Goal: Task Accomplishment & Management: Manage account settings

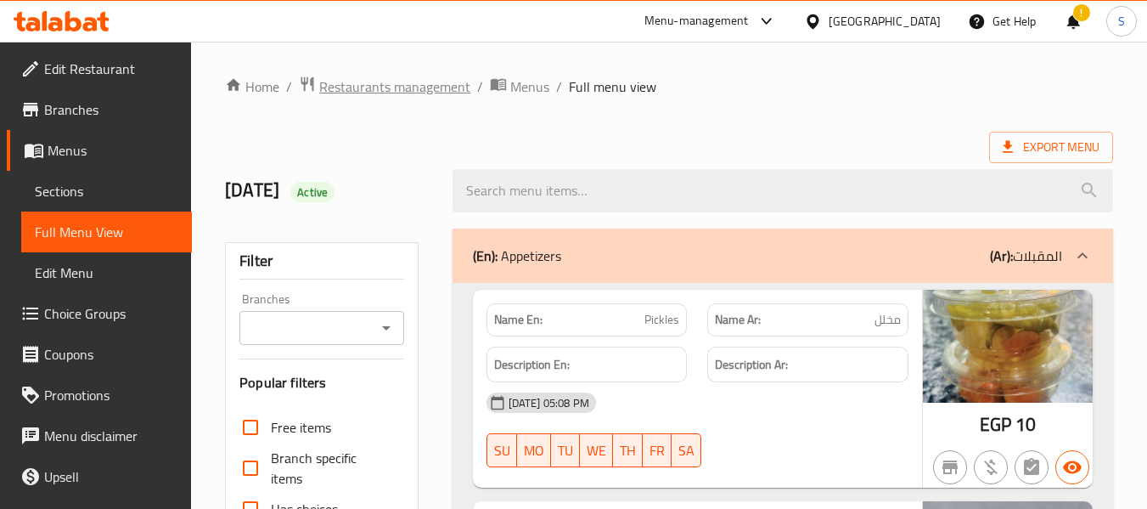
click at [368, 86] on span "Restaurants management" at bounding box center [394, 86] width 151 height 20
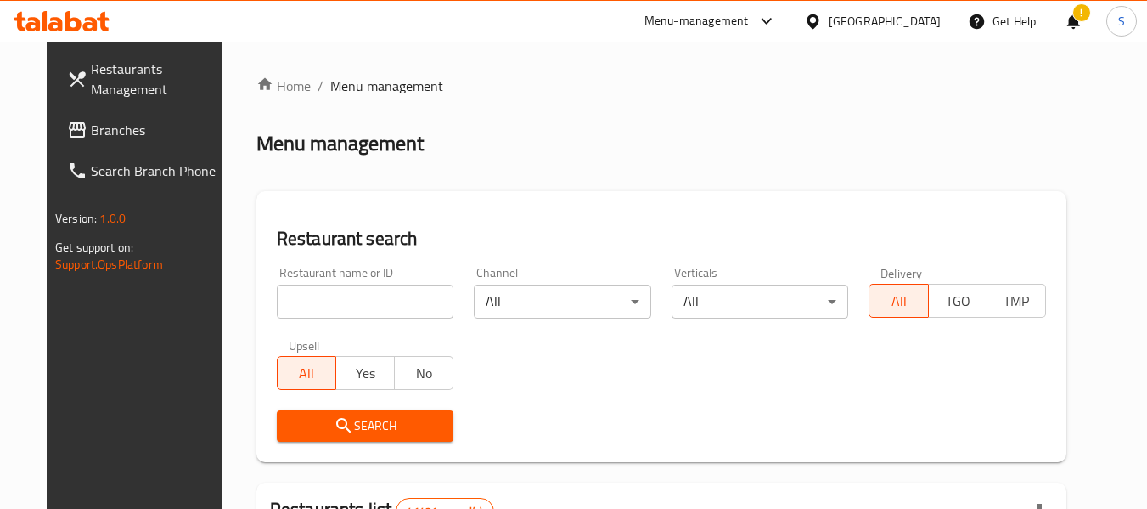
click at [333, 300] on input "search" at bounding box center [365, 301] width 177 height 34
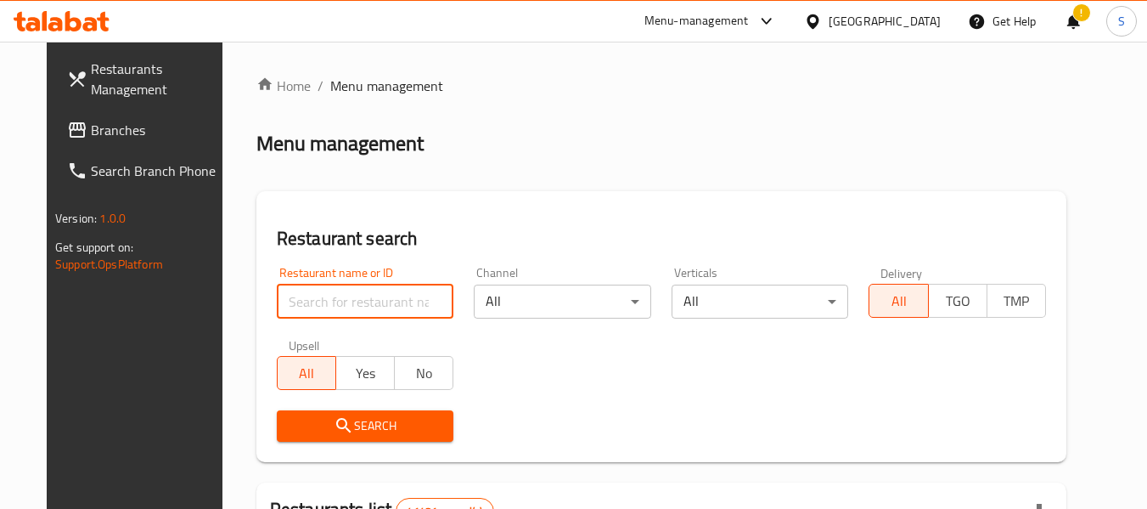
paste input "707667"
type input "707667"
click button "Search" at bounding box center [365, 425] width 177 height 31
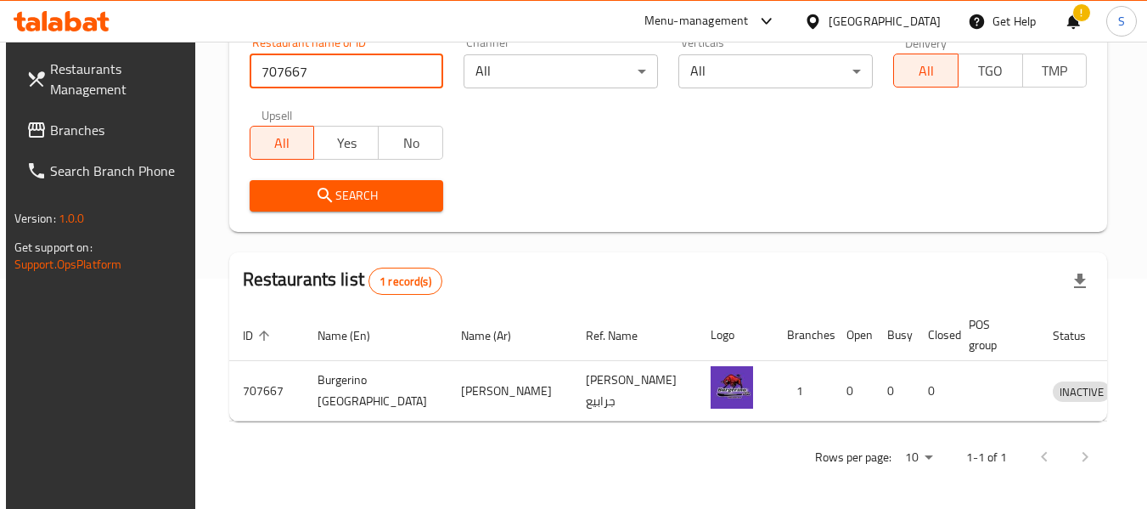
scroll to position [234, 0]
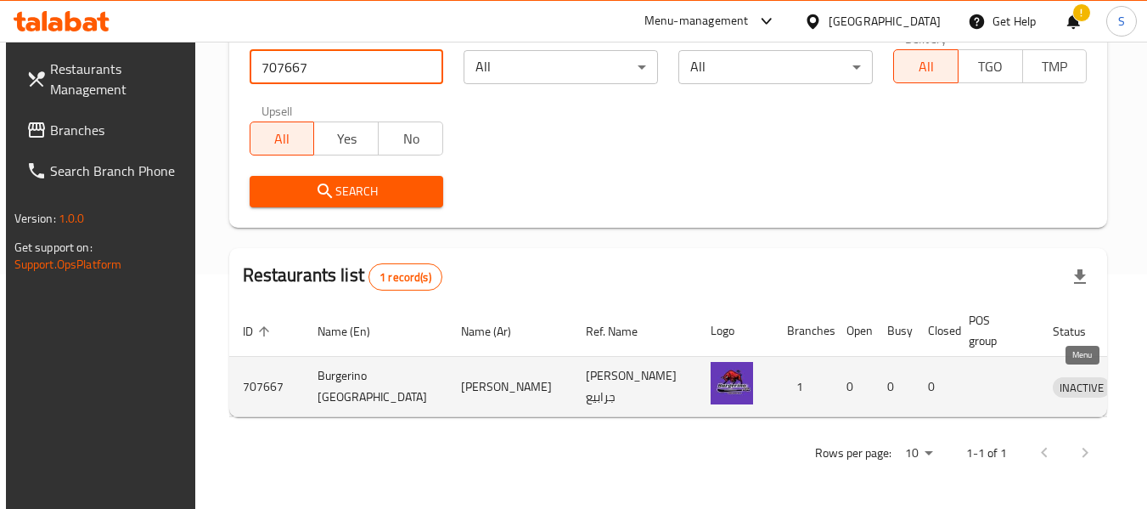
click at [1146, 385] on icon "enhanced table" at bounding box center [1159, 387] width 6 height 7
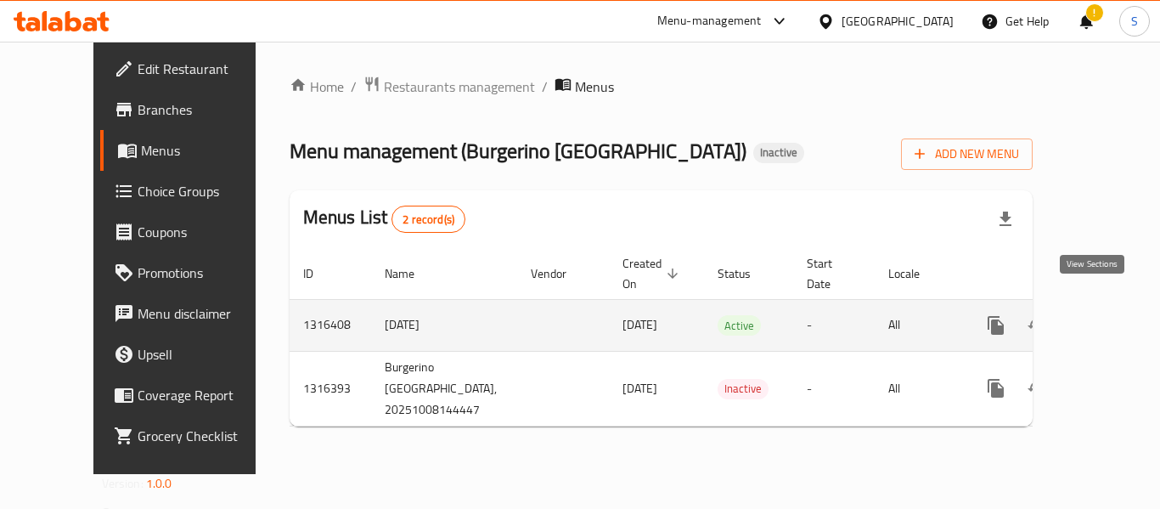
click at [1108, 315] on icon "enhanced table" at bounding box center [1118, 325] width 20 height 20
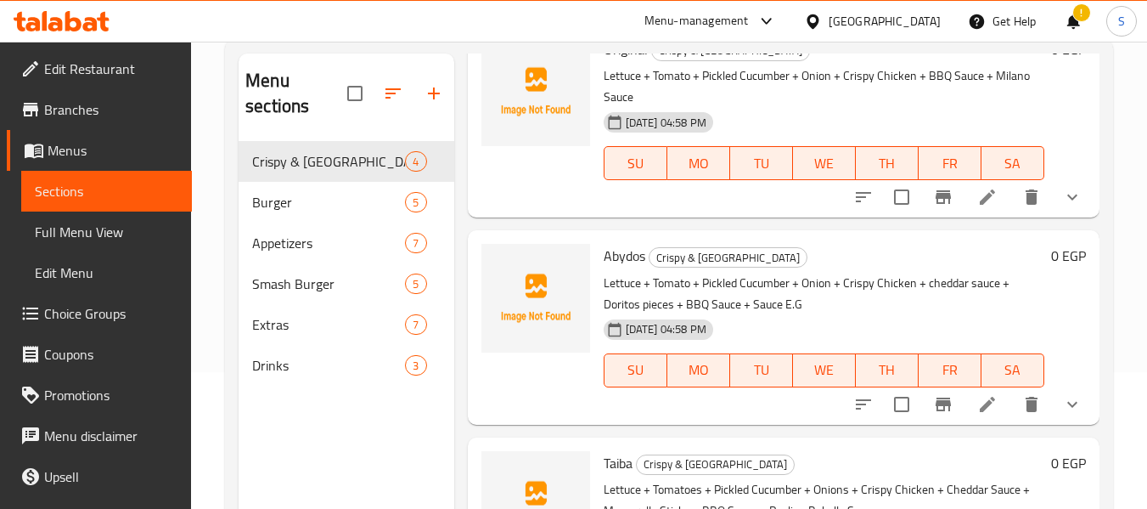
scroll to position [170, 0]
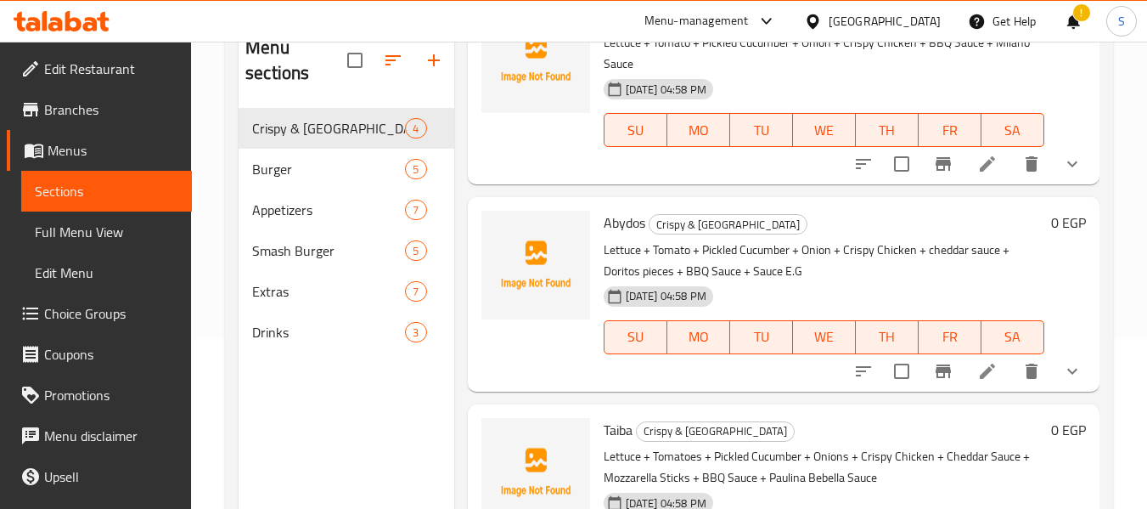
click at [132, 224] on span "Full Menu View" at bounding box center [106, 232] width 143 height 20
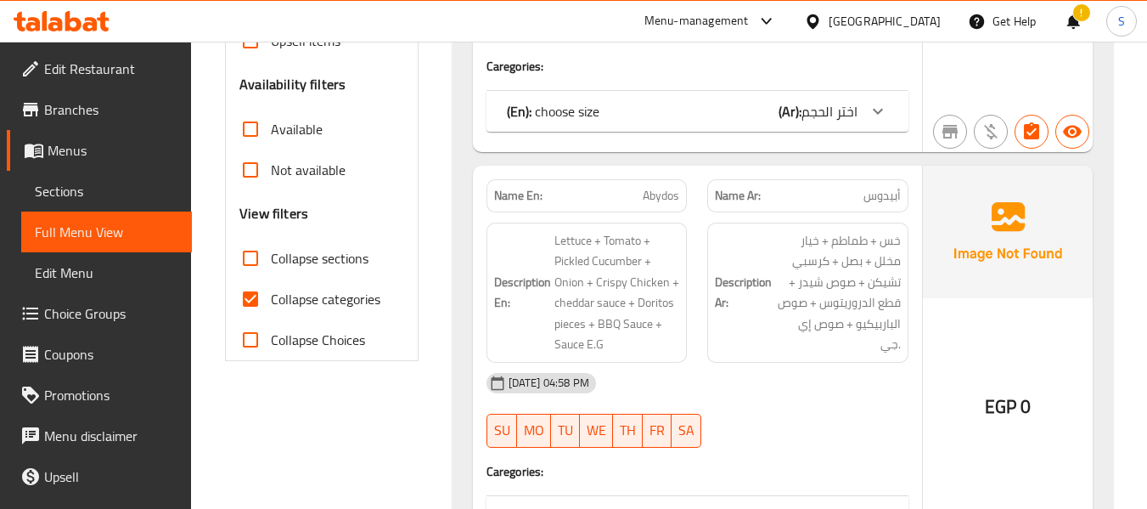
scroll to position [509, 0]
click at [315, 296] on span "Collapse categories" at bounding box center [326, 298] width 110 height 20
click at [271, 296] on input "Collapse categories" at bounding box center [250, 298] width 41 height 41
checkbox input "false"
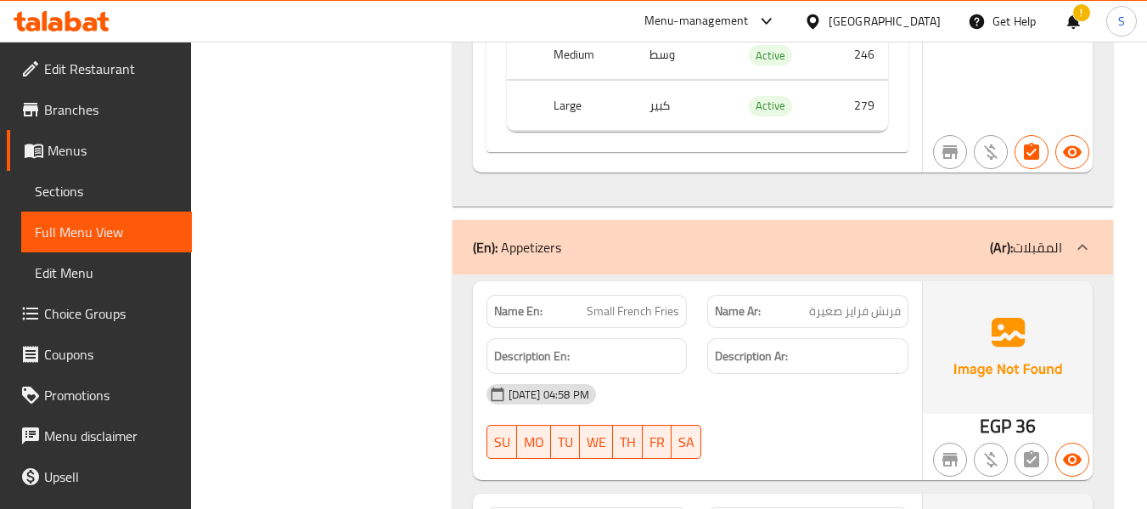
scroll to position [3224, 0]
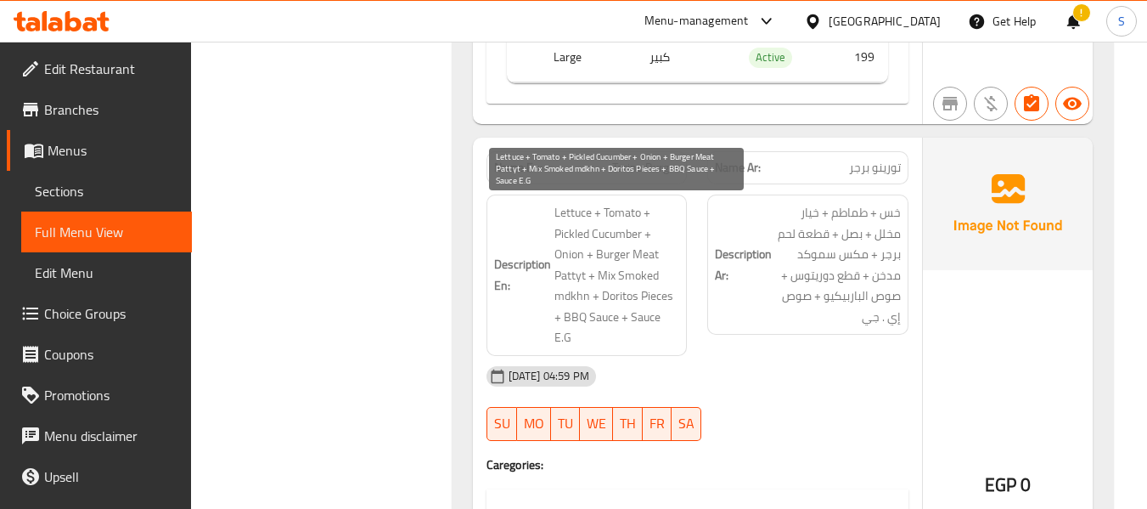
click at [571, 279] on span "Lettuce + Tomato + Pickled Cucumber + Onion + Burger Meat Pattyt + Mix Smoked m…" at bounding box center [617, 275] width 126 height 146
copy span "Pattyt"
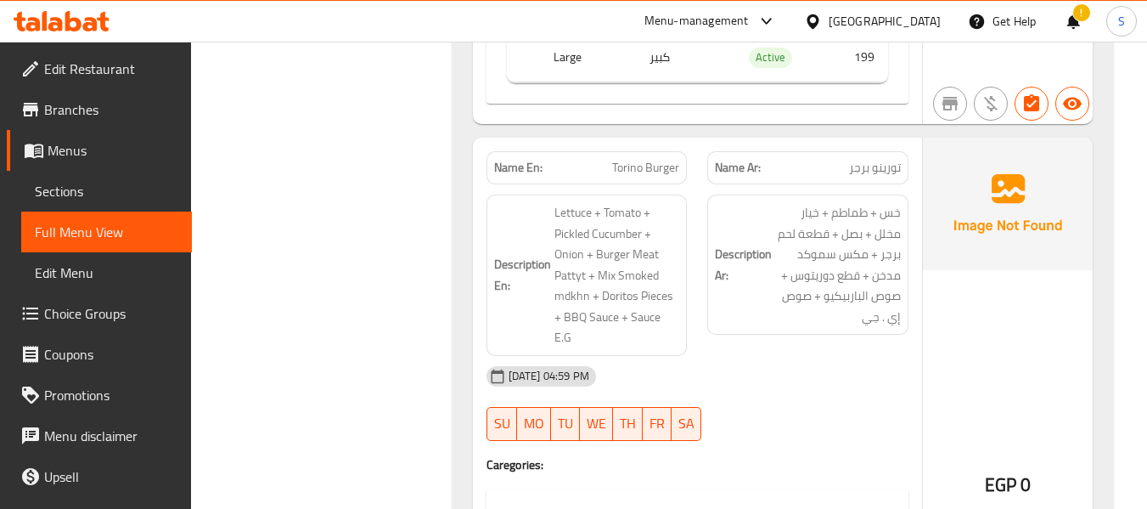
click at [630, 165] on span "Torino Burger" at bounding box center [645, 168] width 67 height 18
copy span "Torino Burger"
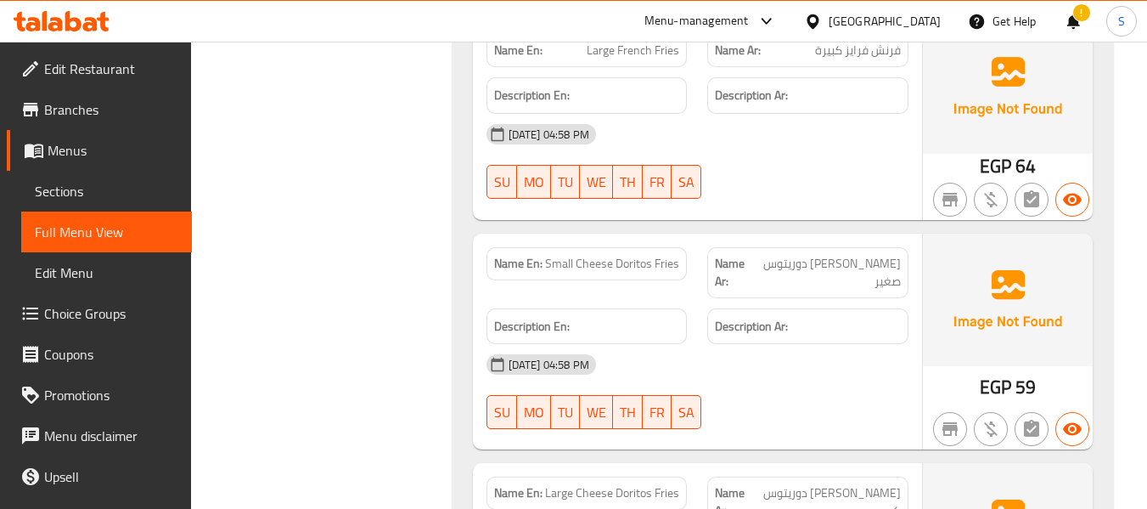
scroll to position [10767, 0]
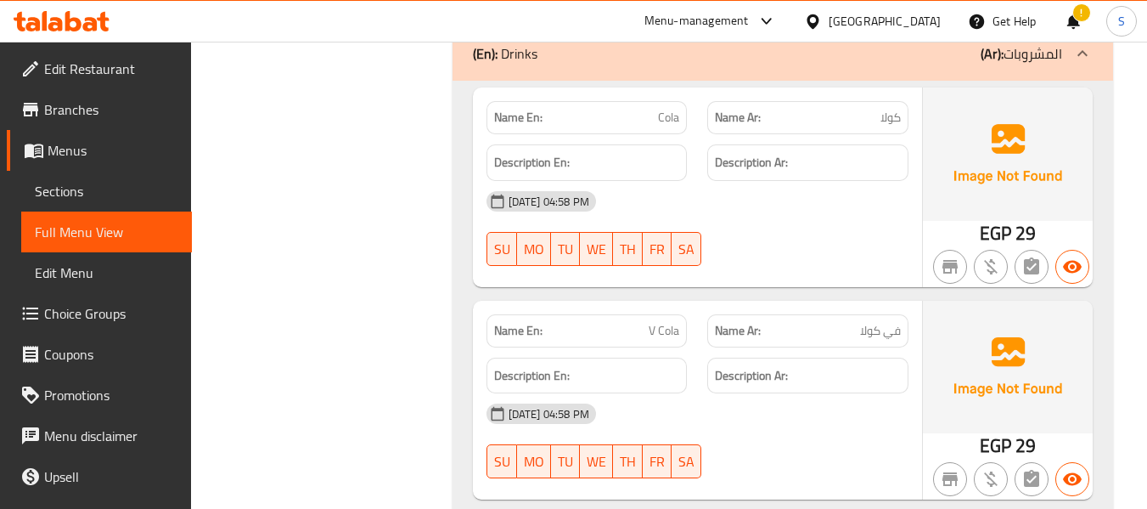
click at [74, 189] on span "Sections" at bounding box center [106, 191] width 143 height 20
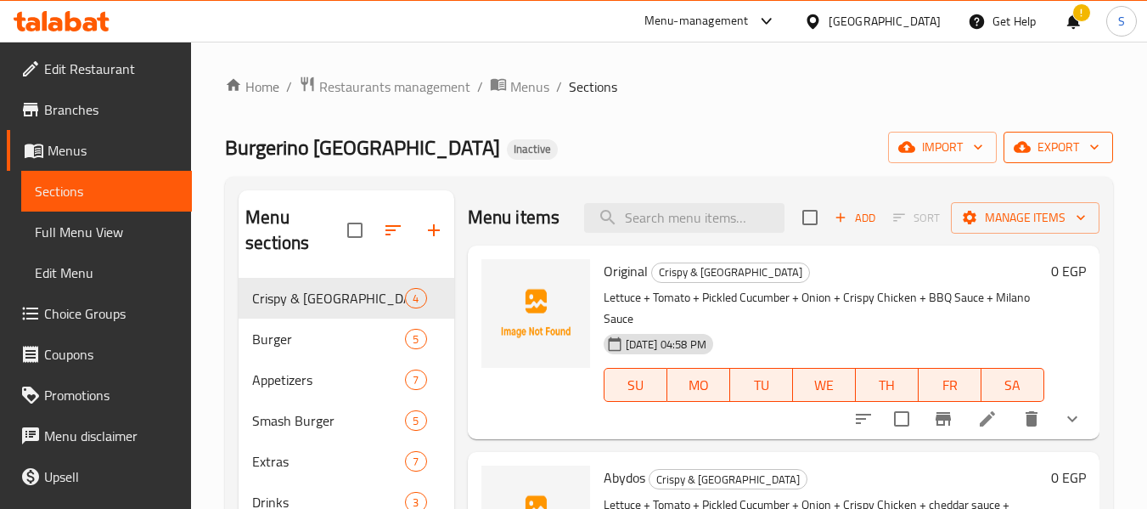
click at [1070, 144] on span "export" at bounding box center [1058, 147] width 82 height 21
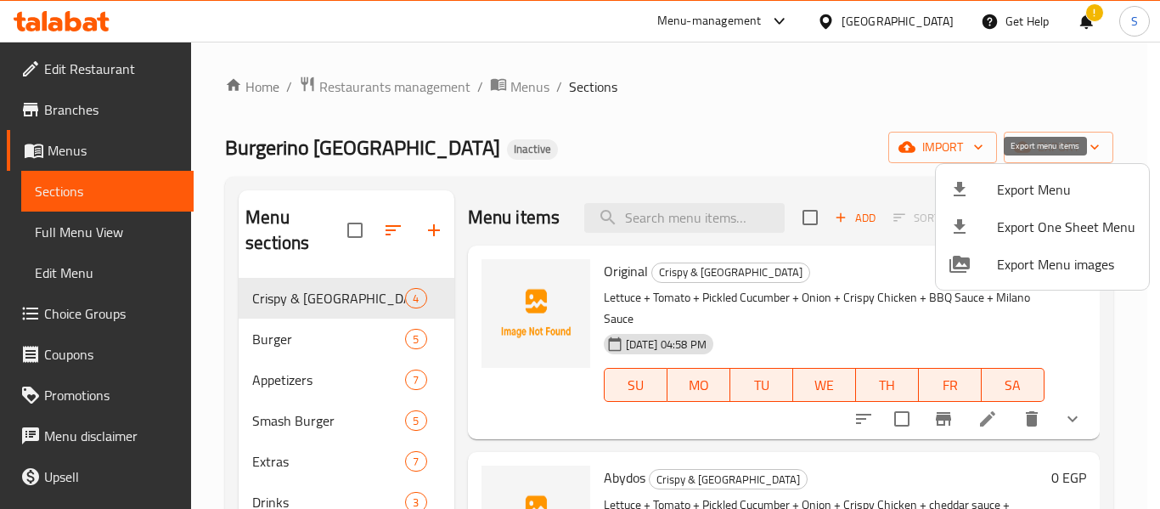
click at [1049, 179] on span "Export Menu" at bounding box center [1066, 189] width 138 height 20
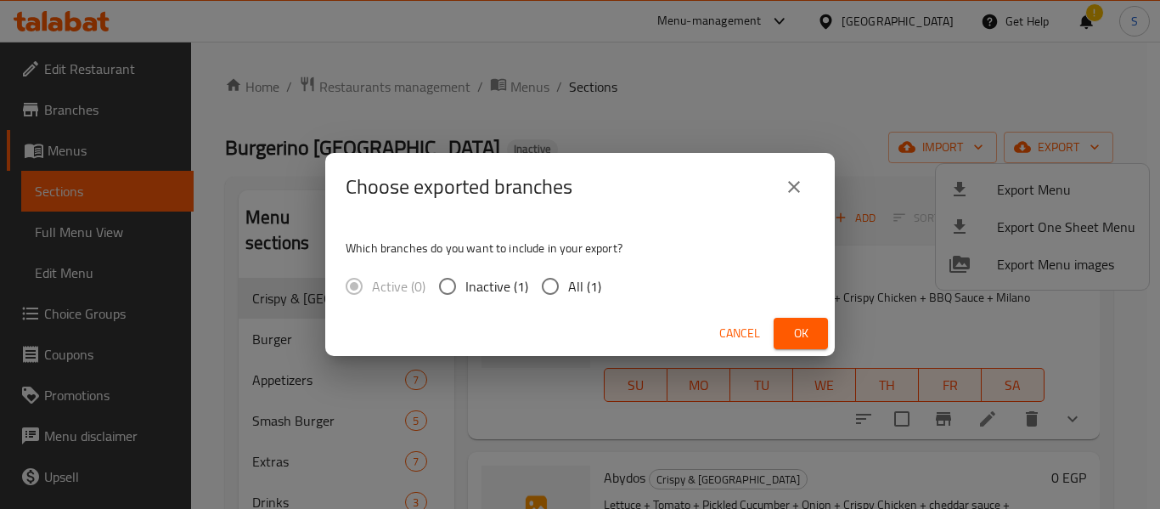
click at [568, 282] on span "All (1)" at bounding box center [584, 286] width 33 height 20
click at [567, 282] on input "All (1)" at bounding box center [550, 286] width 36 height 36
radio input "true"
click at [791, 335] on span "Ok" at bounding box center [800, 333] width 27 height 21
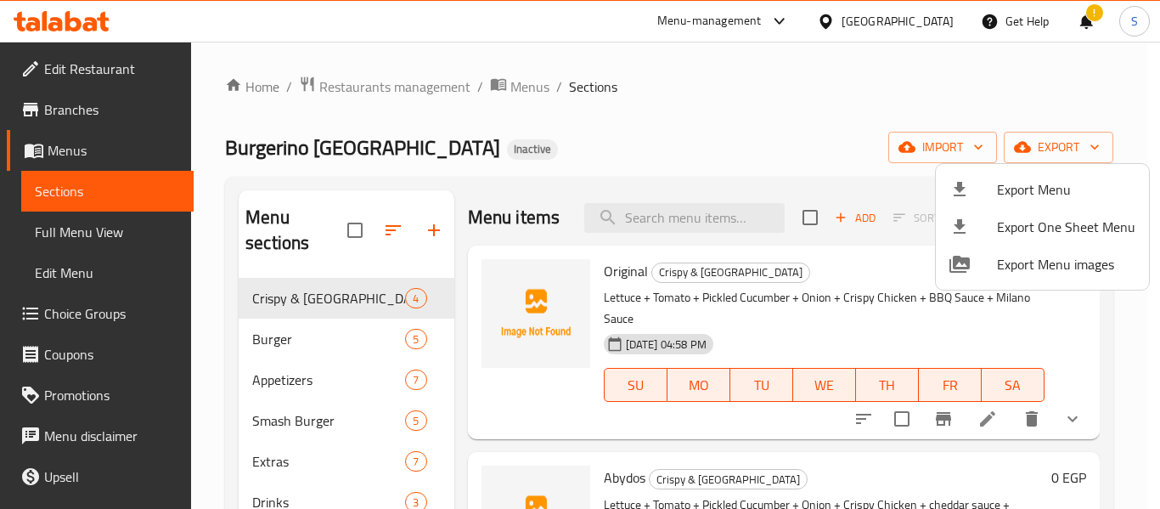
click at [932, 29] on div at bounding box center [580, 254] width 1160 height 509
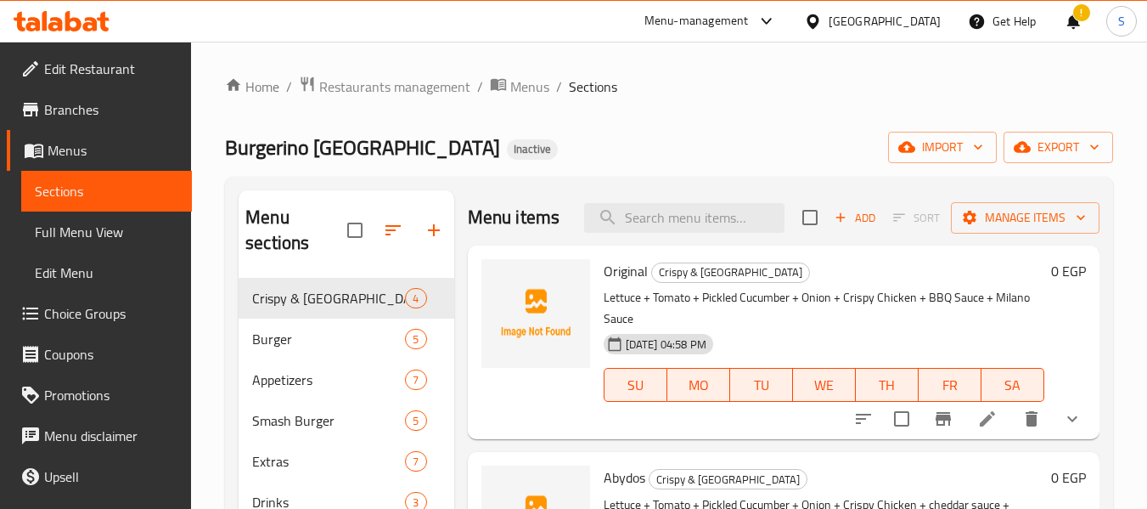
click at [829, 28] on div at bounding box center [816, 21] width 25 height 19
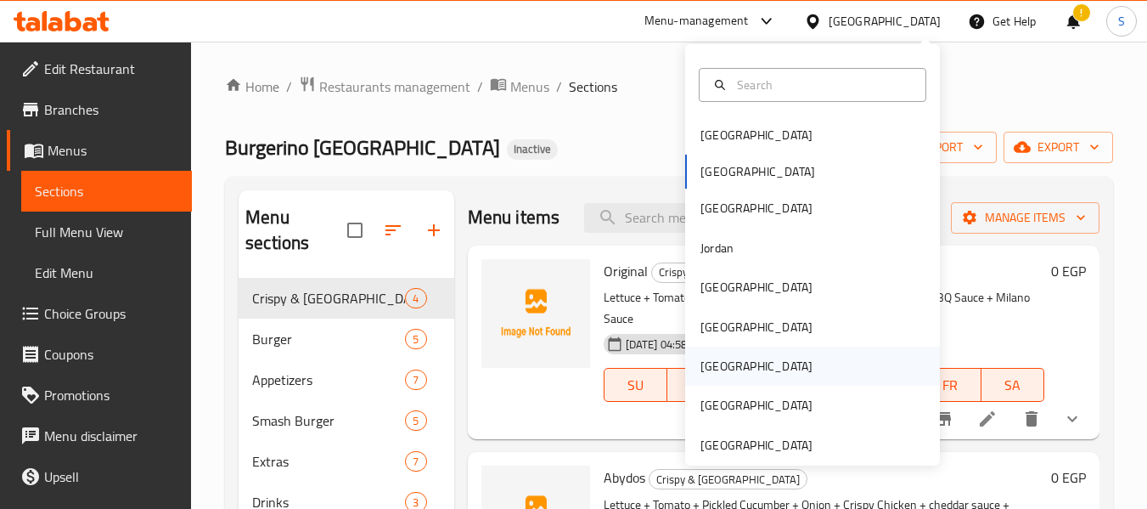
click at [707, 375] on div "[GEOGRAPHIC_DATA]" at bounding box center [756, 366] width 112 height 19
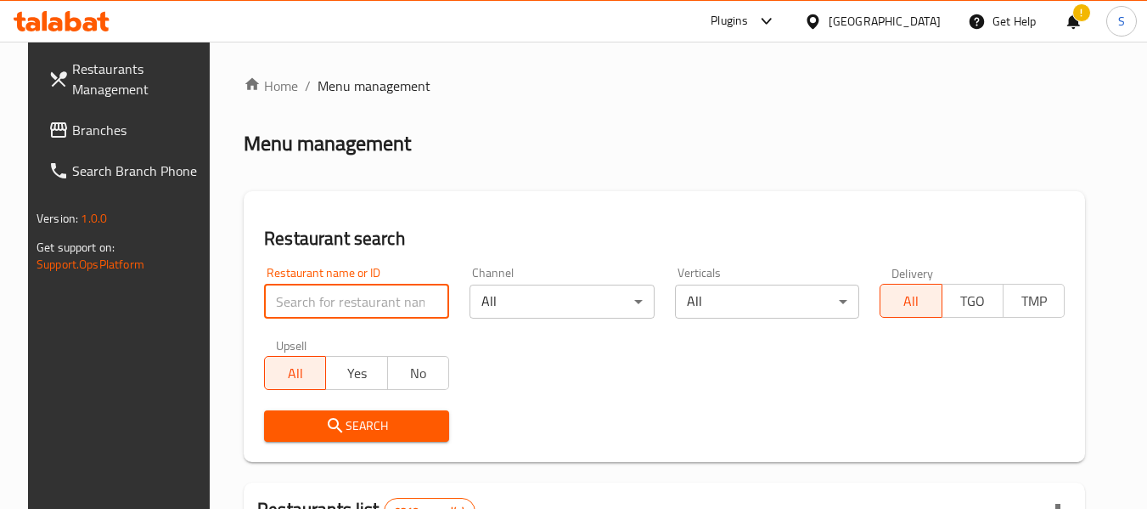
click at [352, 311] on input "search" at bounding box center [356, 301] width 185 height 34
paste input "707674"
type input "707674"
click button "Search" at bounding box center [356, 425] width 185 height 31
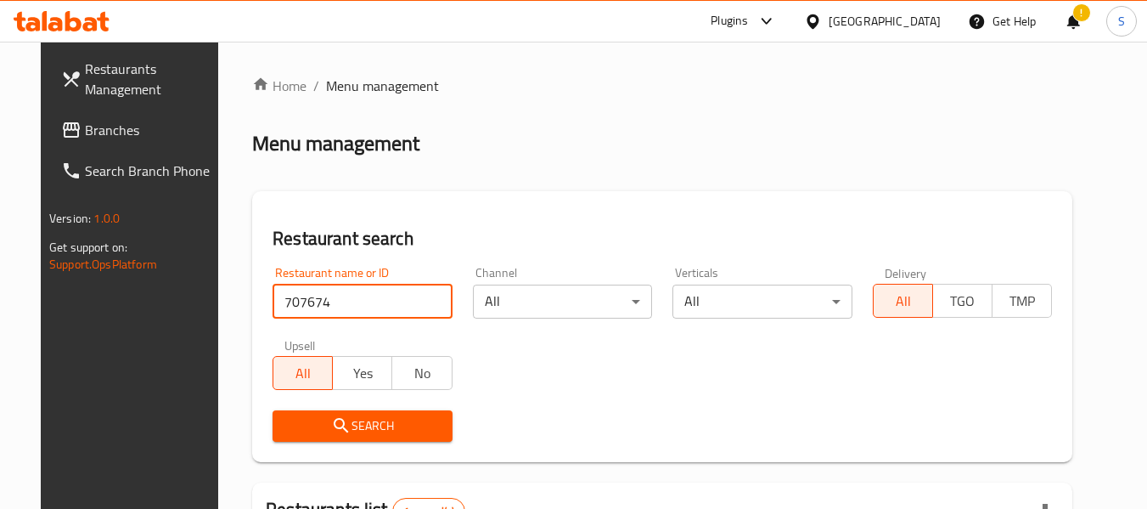
scroll to position [228, 0]
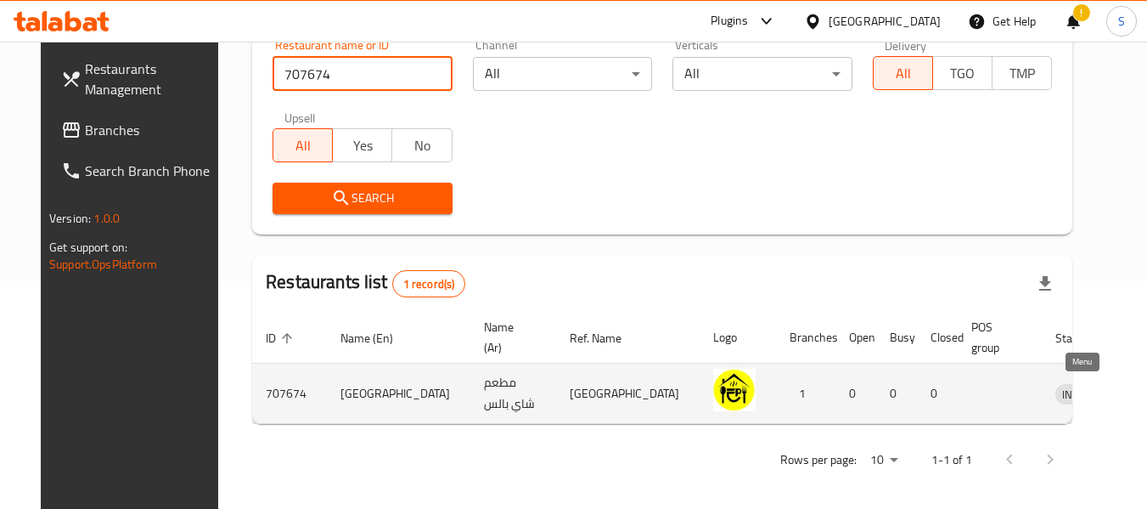
click at [1146, 398] on icon "enhanced table" at bounding box center [1157, 394] width 19 height 14
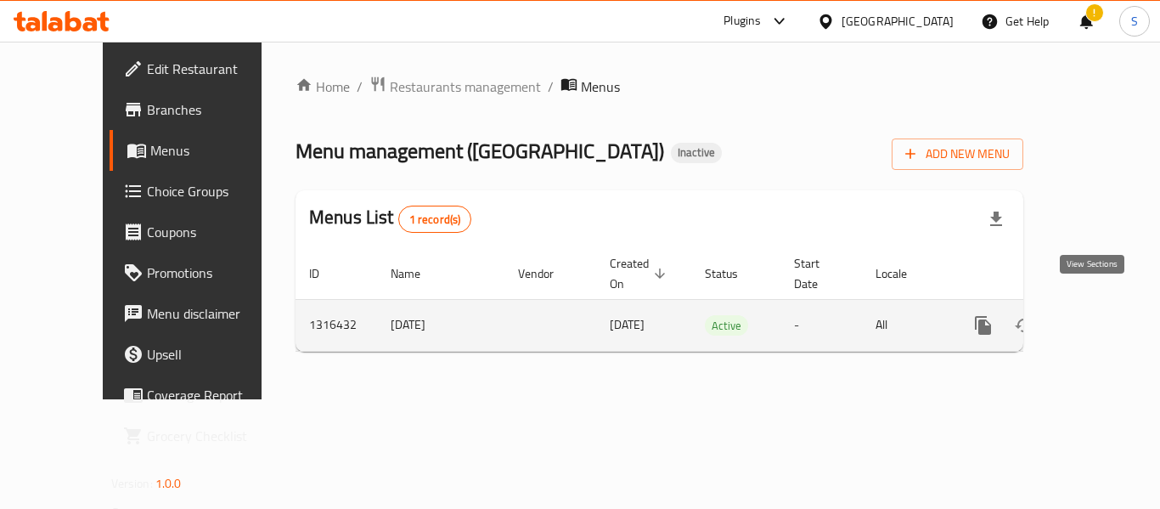
click at [1091, 305] on link "enhanced table" at bounding box center [1105, 325] width 41 height 41
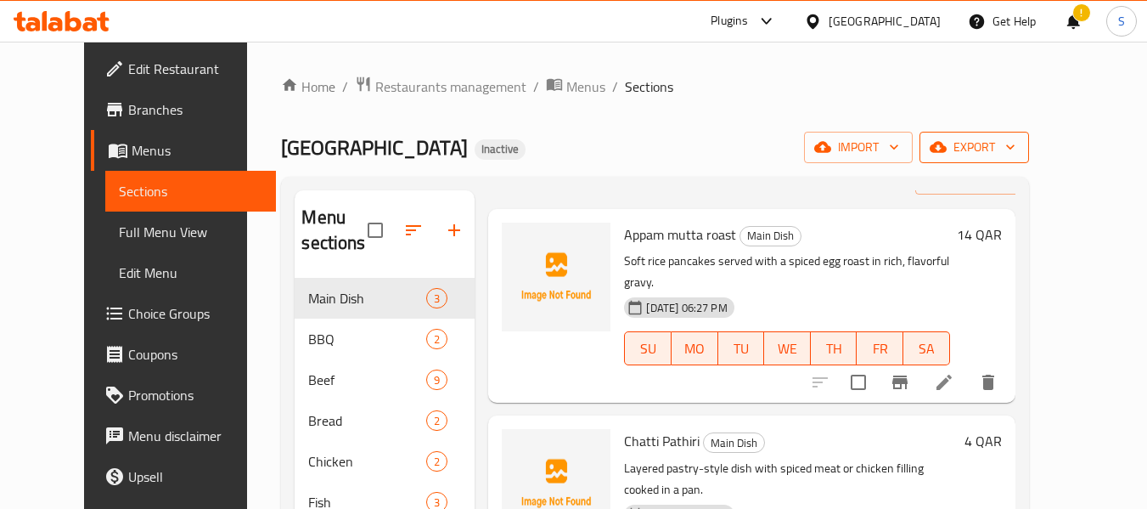
click at [1016, 153] on span "export" at bounding box center [974, 147] width 82 height 21
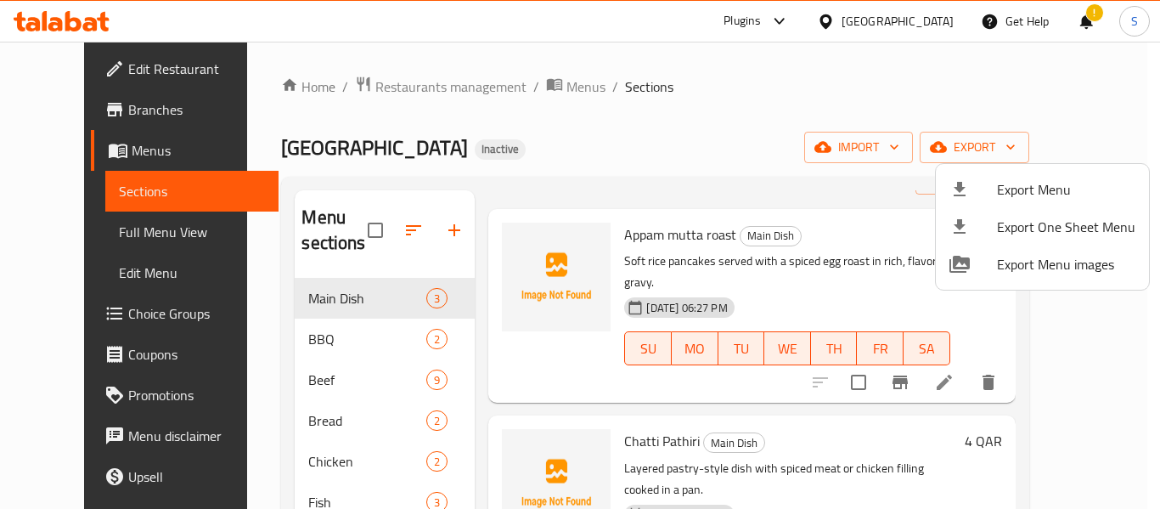
click at [1039, 188] on span "Export Menu" at bounding box center [1066, 189] width 138 height 20
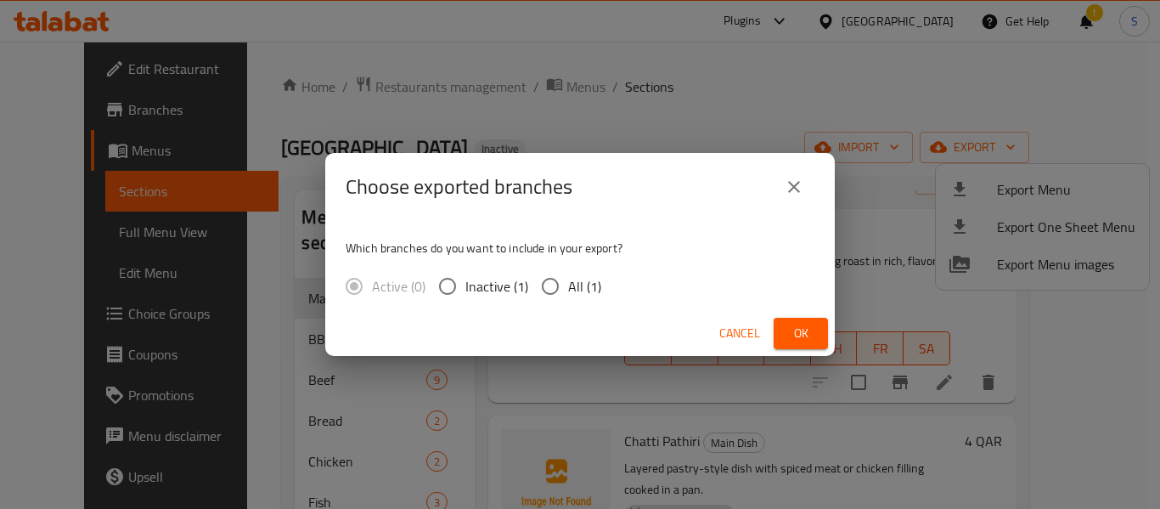
click at [571, 290] on span "All (1)" at bounding box center [584, 286] width 33 height 20
click at [568, 290] on input "All (1)" at bounding box center [550, 286] width 36 height 36
radio input "true"
click at [799, 328] on span "Ok" at bounding box center [800, 333] width 27 height 21
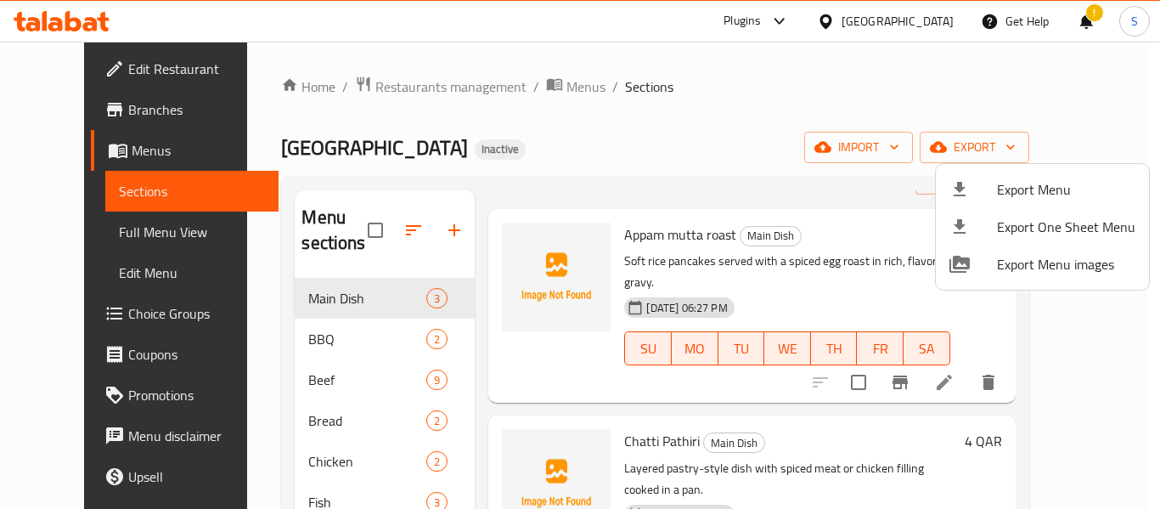
click at [576, 119] on div at bounding box center [580, 254] width 1160 height 509
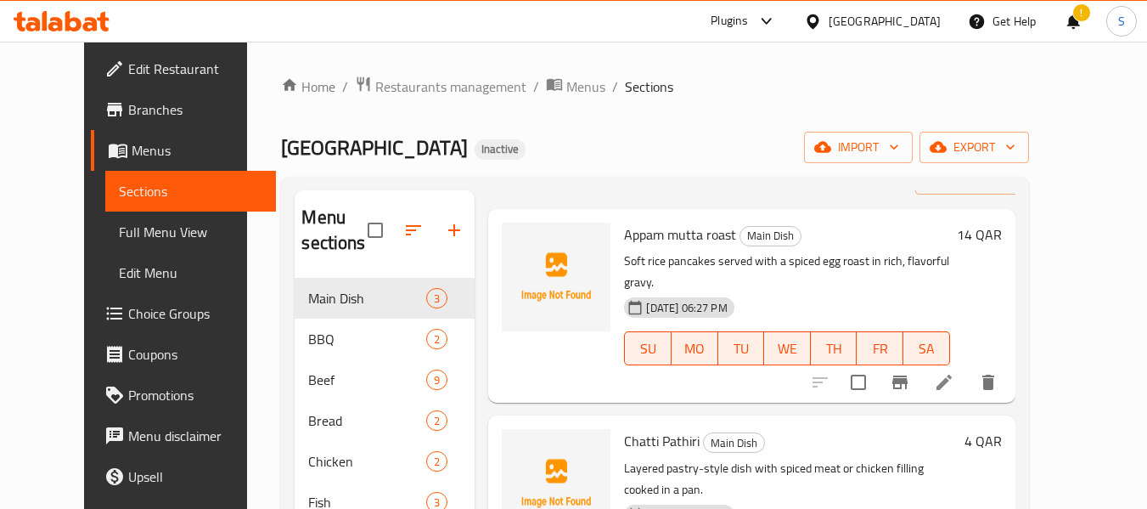
scroll to position [170, 0]
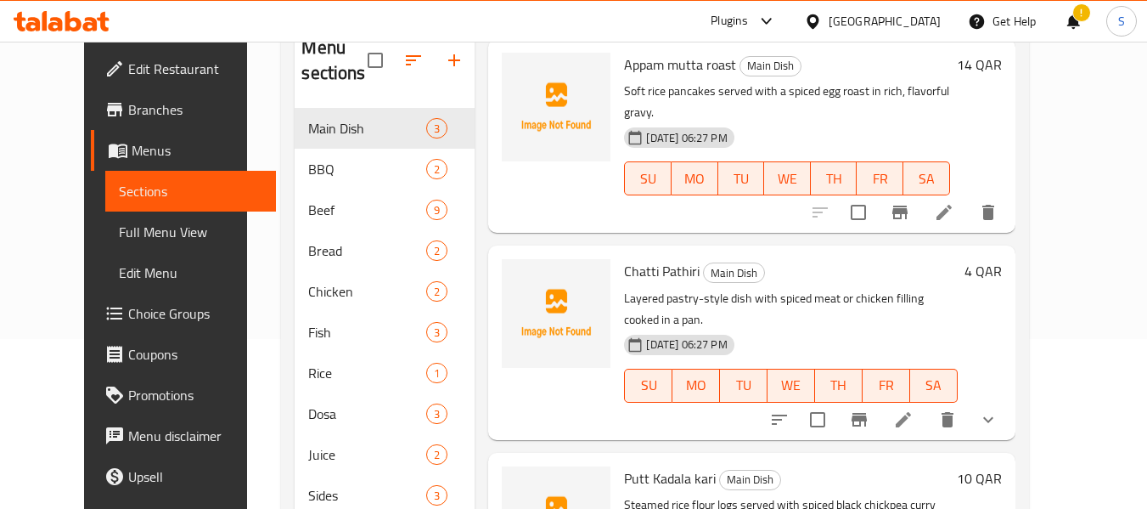
click at [144, 227] on span "Full Menu View" at bounding box center [190, 232] width 143 height 20
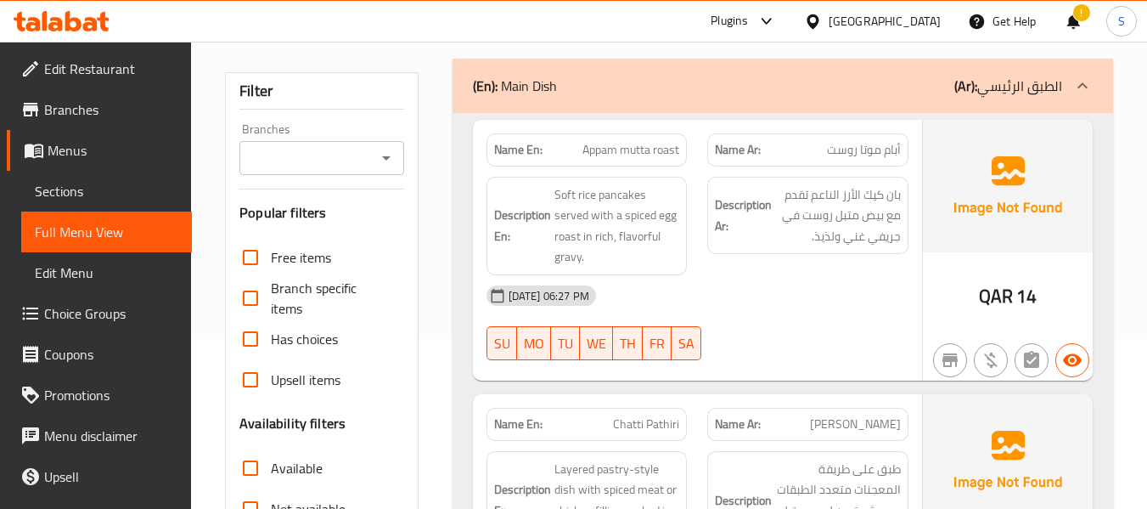
scroll to position [425, 0]
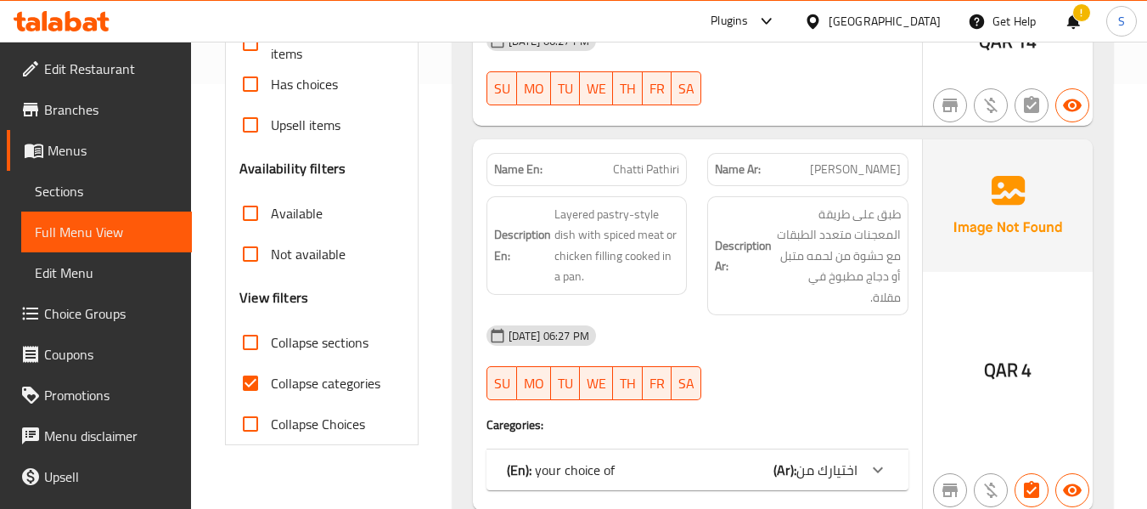
click at [309, 383] on span "Collapse categories" at bounding box center [326, 383] width 110 height 20
click at [271, 383] on input "Collapse categories" at bounding box center [250, 383] width 41 height 41
checkbox input "false"
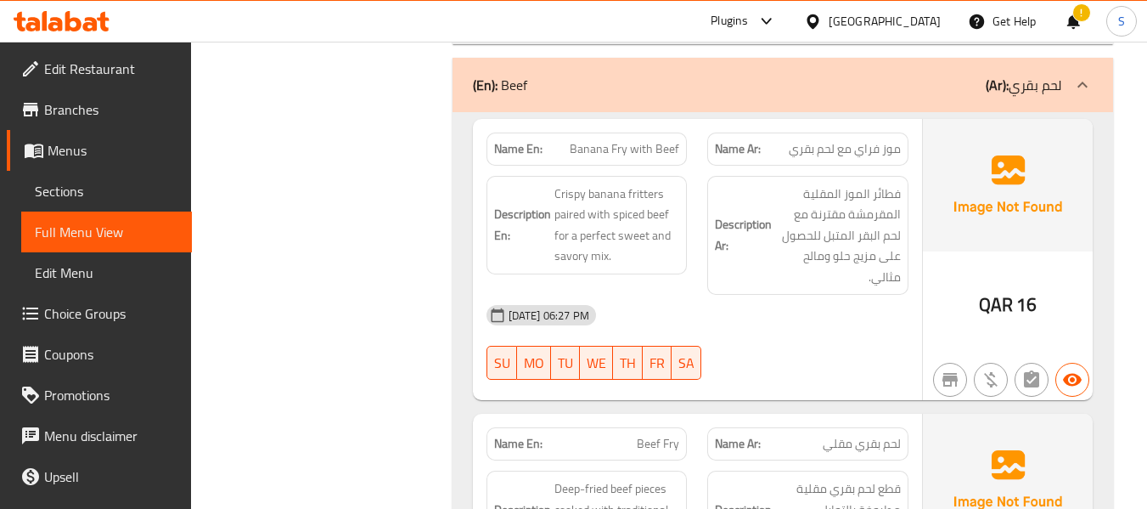
scroll to position [1991, 0]
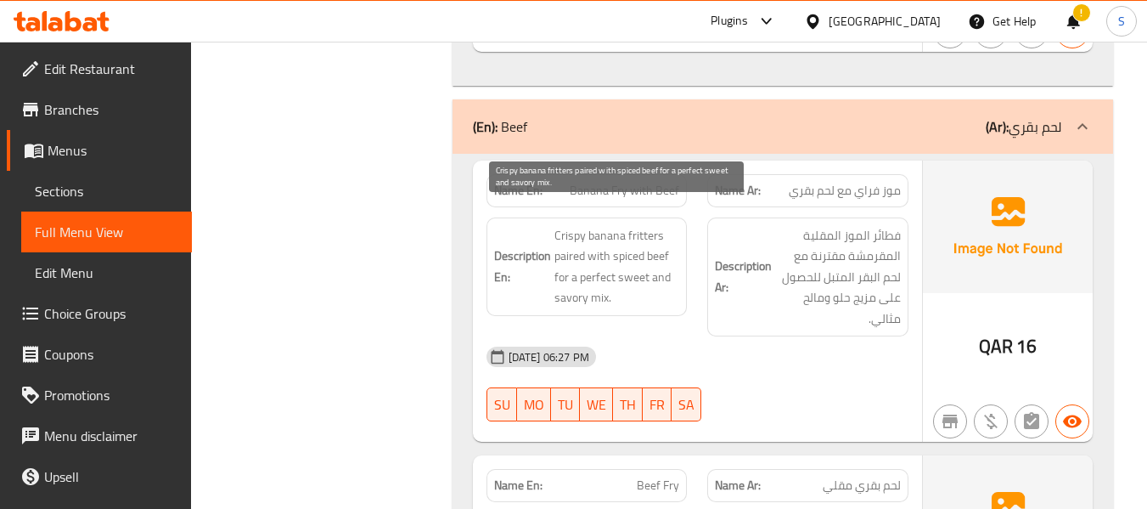
click at [641, 225] on span "Crispy banana fritters paired with spiced beef for a perfect sweet and savory m…" at bounding box center [617, 266] width 126 height 83
copy span "fritters"
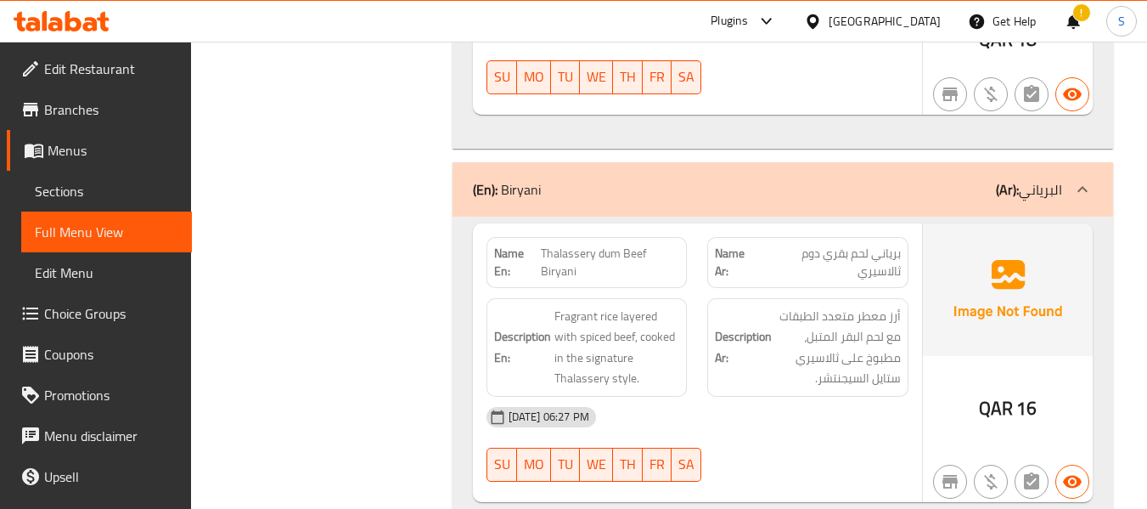
scroll to position [10194, 0]
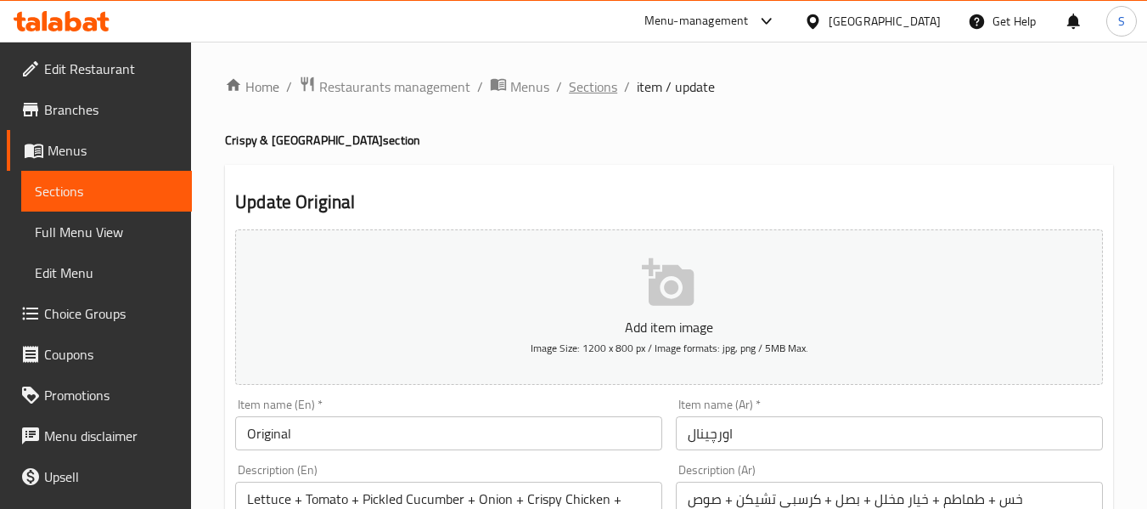
click at [590, 93] on span "Sections" at bounding box center [593, 86] width 48 height 20
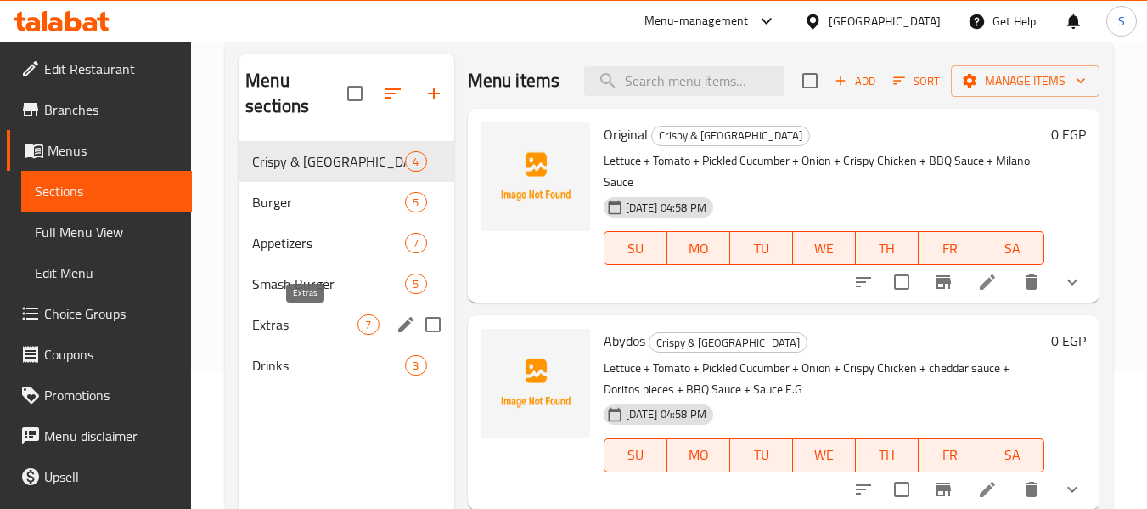
scroll to position [170, 0]
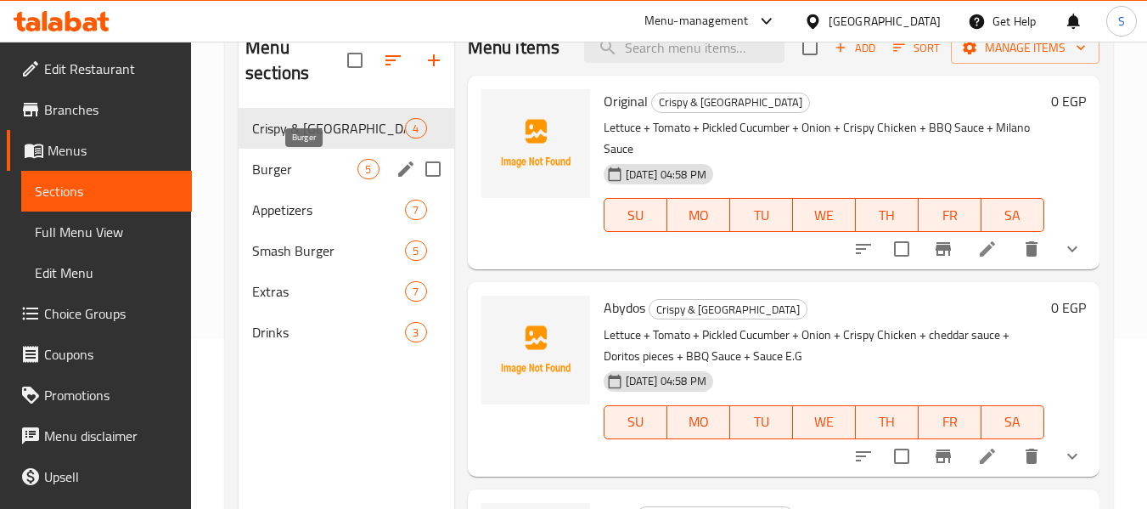
click at [307, 164] on span "Burger" at bounding box center [304, 169] width 105 height 20
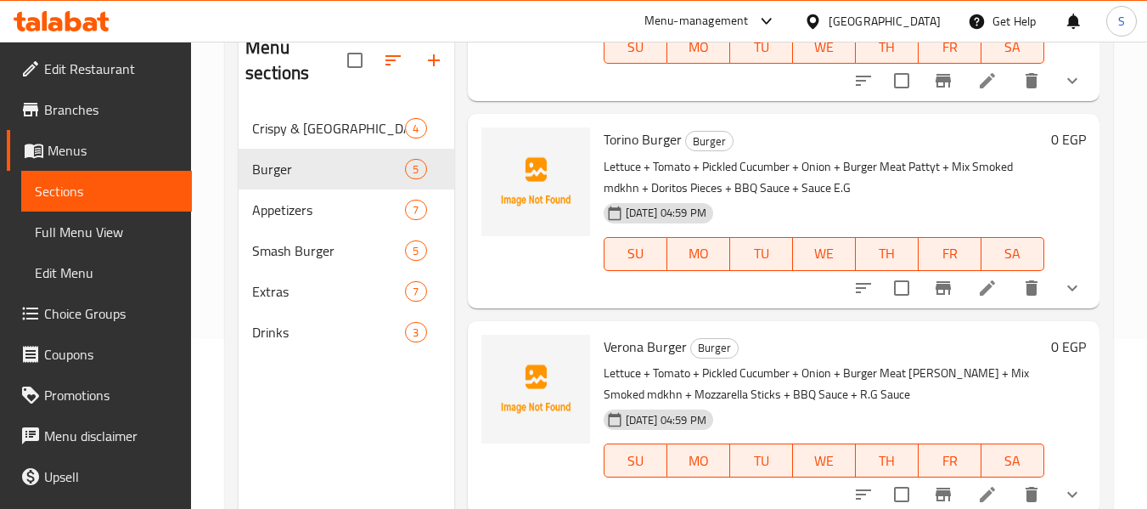
scroll to position [170, 0]
drag, startPoint x: 977, startPoint y: 315, endPoint x: 976, endPoint y: 301, distance: 14.5
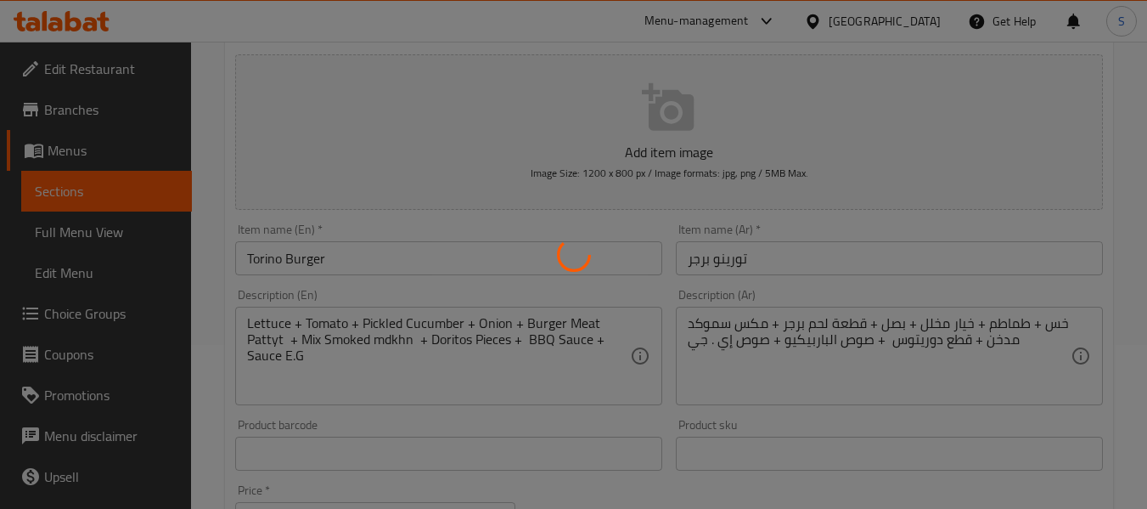
scroll to position [170, 0]
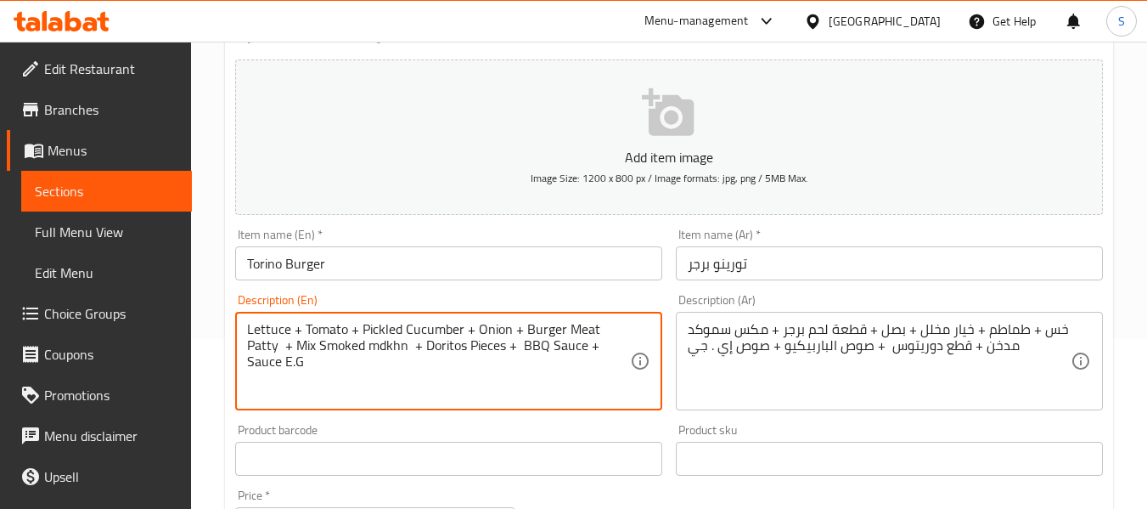
type textarea "Lettuce + Tomato + Pickled Cucumber + Onion + Burger Meat Patty + Mix Smoked md…"
click at [402, 269] on input "Torino Burger" at bounding box center [448, 263] width 427 height 34
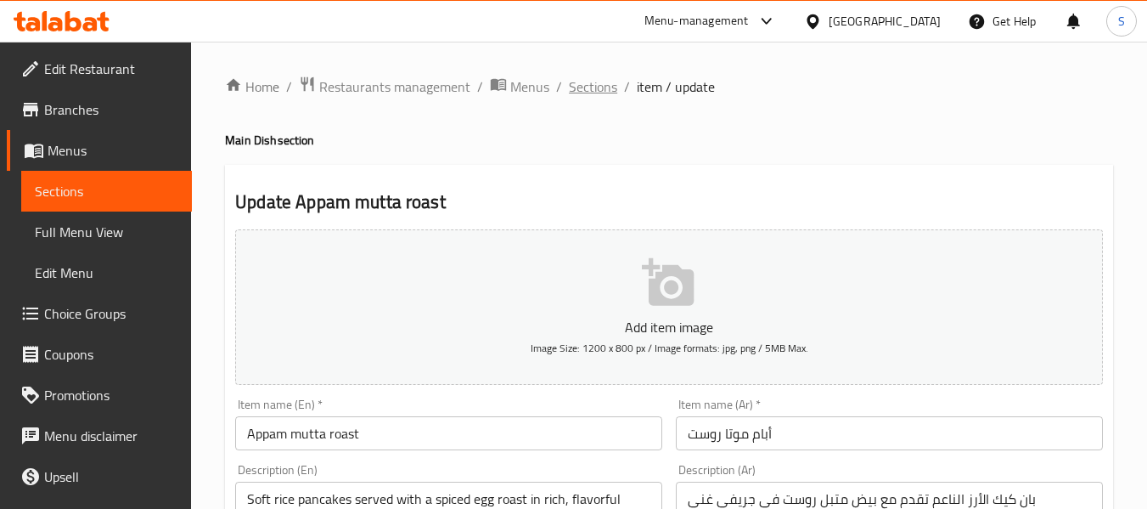
click at [592, 83] on span "Sections" at bounding box center [593, 86] width 48 height 20
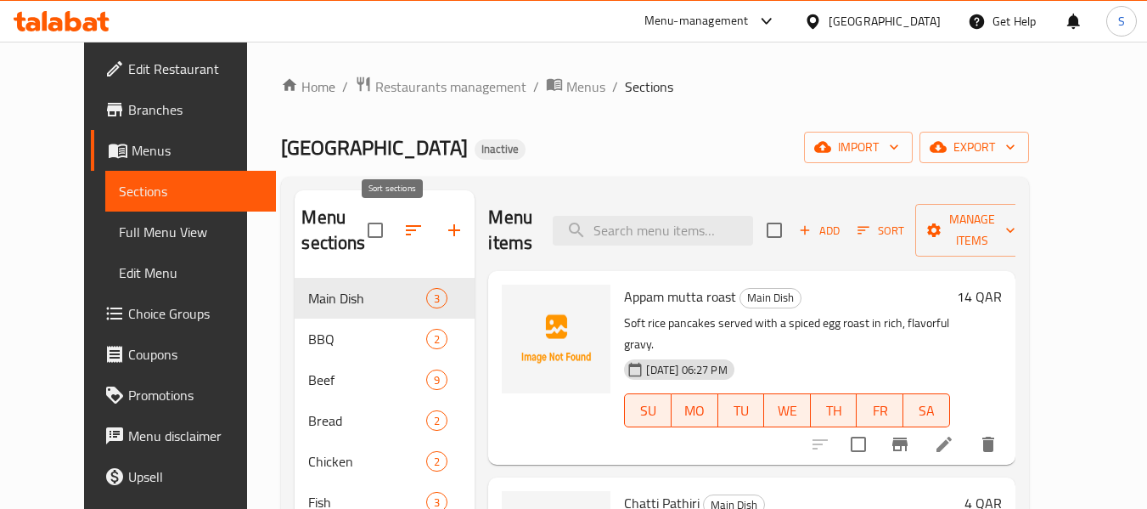
click at [403, 234] on icon "button" at bounding box center [413, 230] width 20 height 20
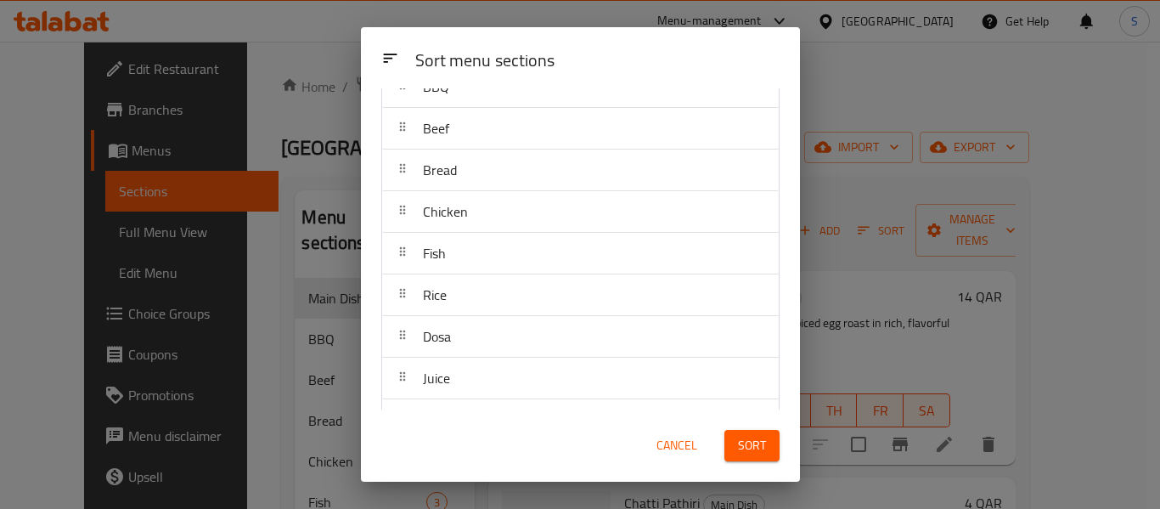
scroll to position [235, 0]
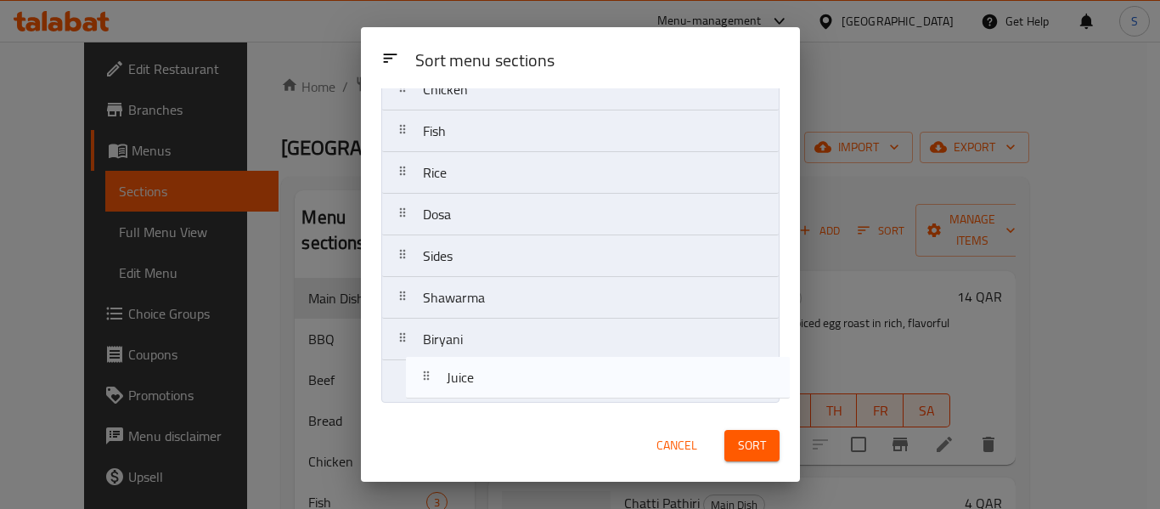
drag, startPoint x: 479, startPoint y: 266, endPoint x: 498, endPoint y: 360, distance: 96.1
click at [508, 401] on nav "Main Dish BBQ Beef Bread Chicken Fish Rice Dosa Juice Sides Shawarma Biryani" at bounding box center [580, 152] width 398 height 501
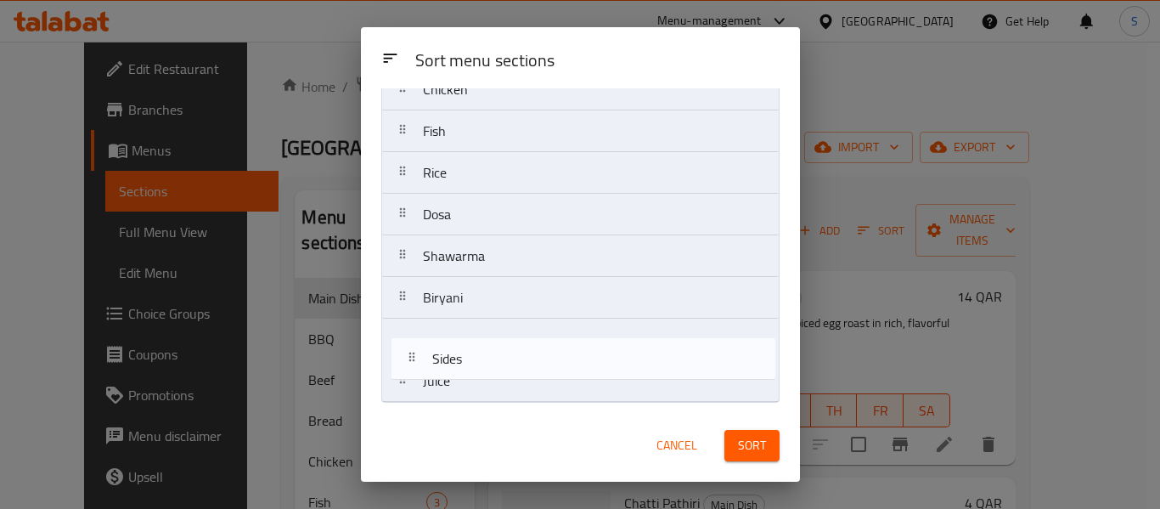
drag, startPoint x: 493, startPoint y: 284, endPoint x: 510, endPoint y: 374, distance: 92.4
click at [510, 374] on nav "Main Dish BBQ Beef Bread Chicken Fish Rice Dosa Sides Shawarma Biryani Juice" at bounding box center [580, 152] width 398 height 501
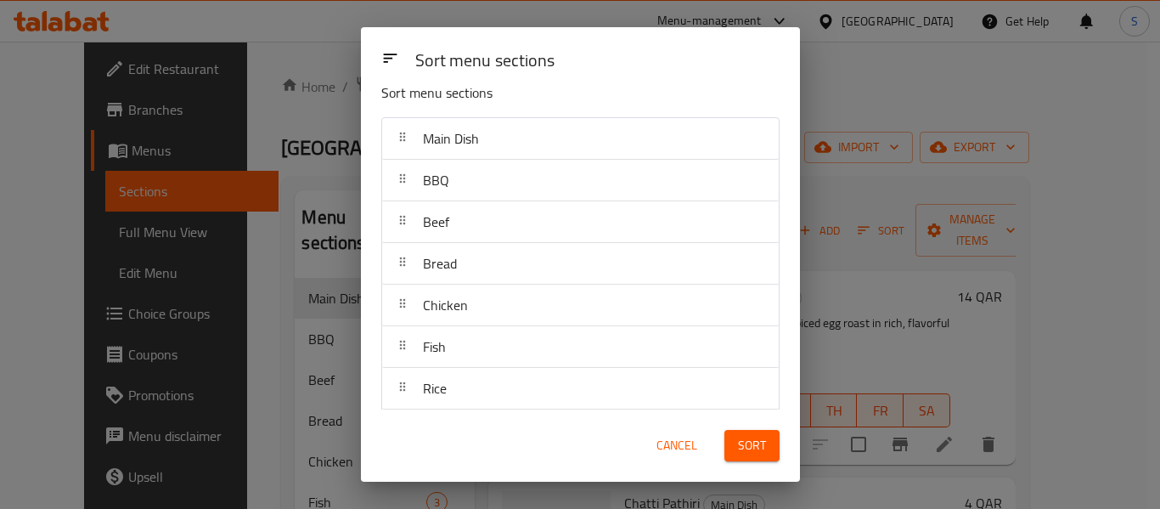
scroll to position [0, 0]
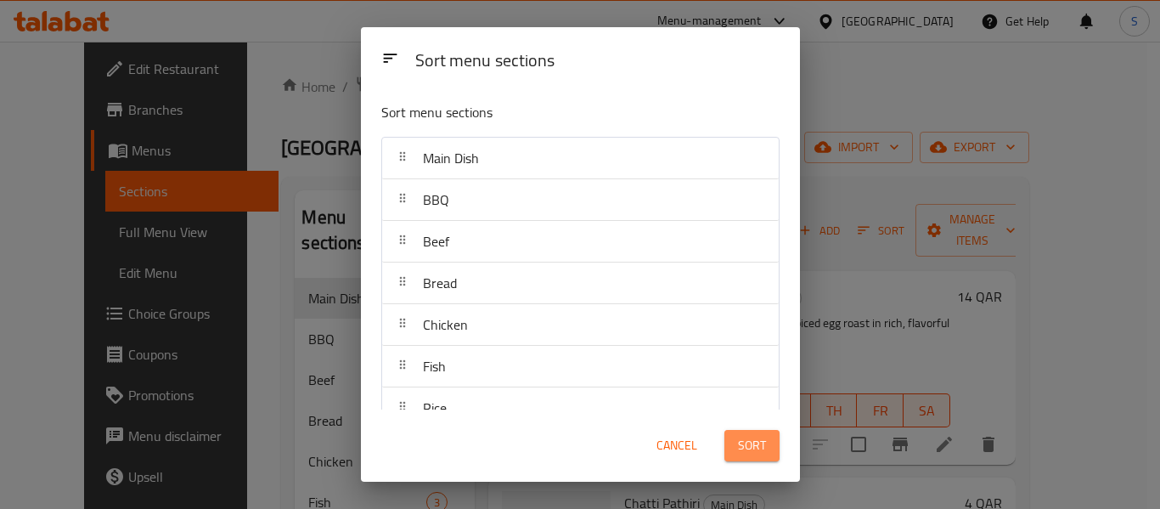
click at [762, 448] on span "Sort" at bounding box center [752, 445] width 28 height 21
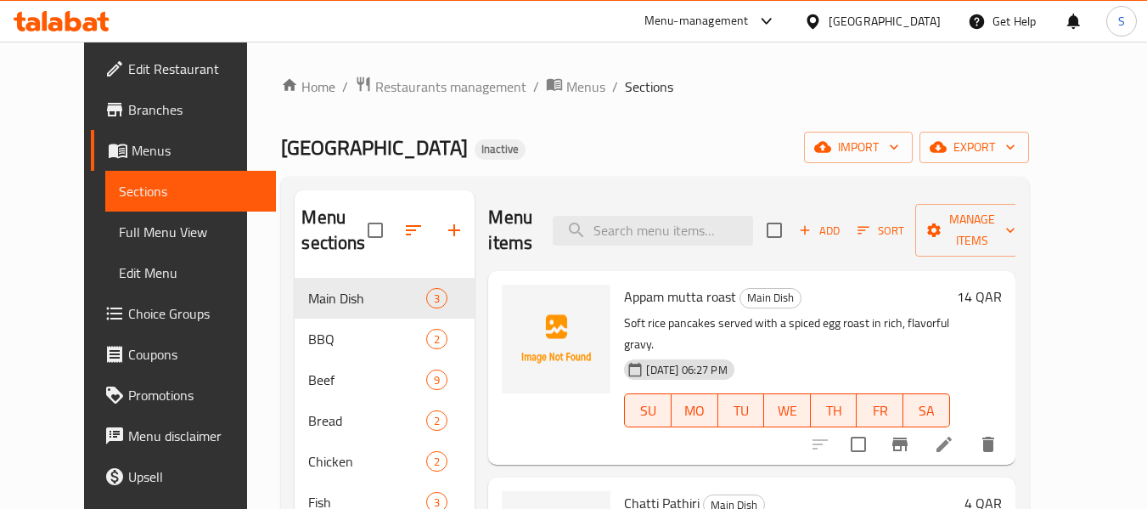
click at [774, 74] on div "Home / Restaurants management / Menus / Sections CHAI PALACE RESTAURANT Inactiv…" at bounding box center [654, 431] width 815 height 779
click at [1029, 134] on button "export" at bounding box center [975, 147] width 110 height 31
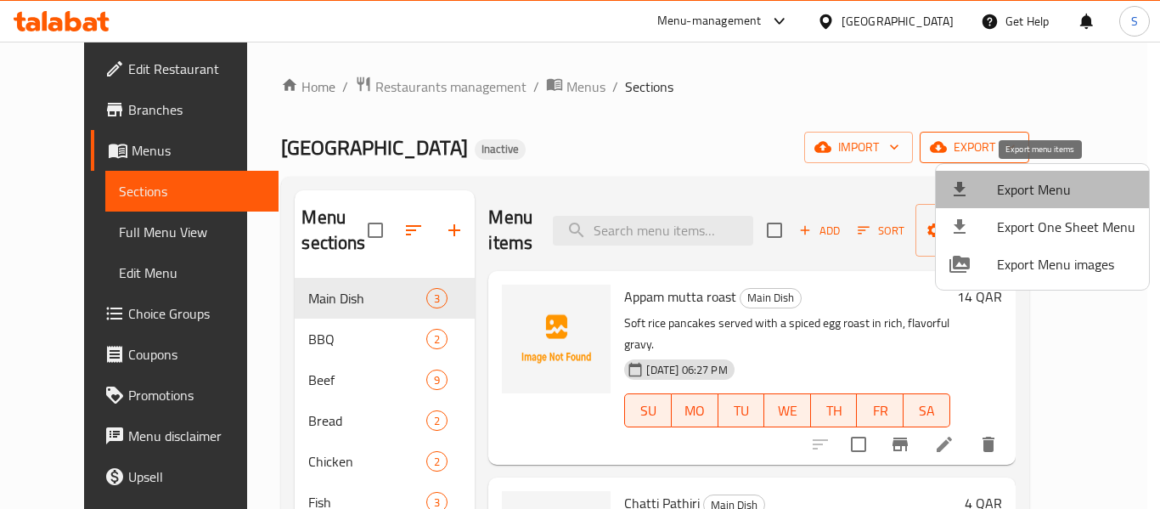
click at [1053, 189] on span "Export Menu" at bounding box center [1066, 189] width 138 height 20
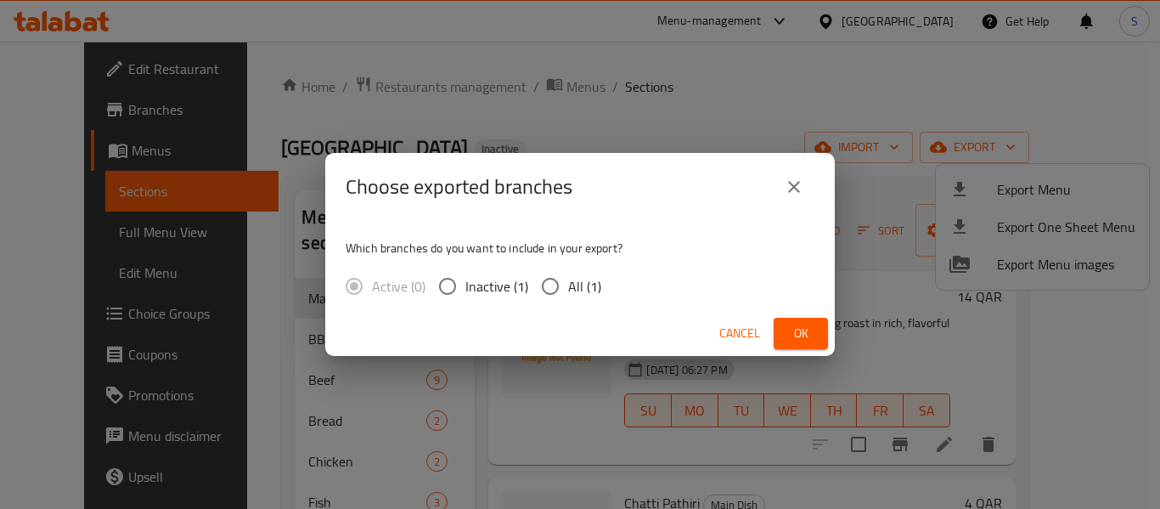
drag, startPoint x: 589, startPoint y: 288, endPoint x: 625, endPoint y: 299, distance: 37.3
click at [590, 289] on span "All (1)" at bounding box center [584, 286] width 33 height 20
click at [568, 289] on input "All (1)" at bounding box center [550, 286] width 36 height 36
radio input "true"
click at [797, 323] on span "Ok" at bounding box center [800, 333] width 27 height 21
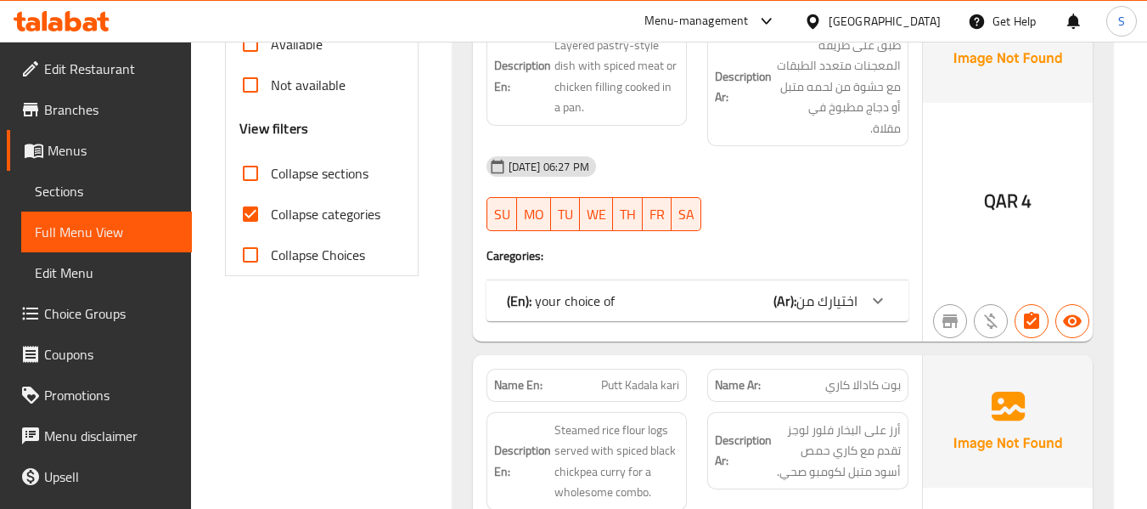
scroll to position [594, 0]
click at [346, 219] on span "Collapse categories" at bounding box center [326, 213] width 110 height 20
click at [271, 219] on input "Collapse categories" at bounding box center [250, 213] width 41 height 41
checkbox input "false"
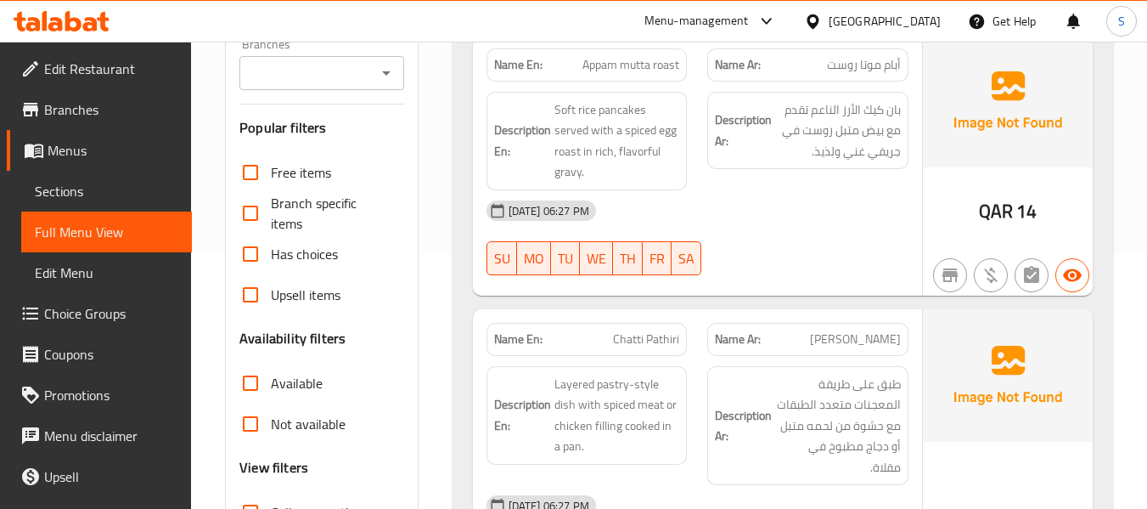
scroll to position [0, 0]
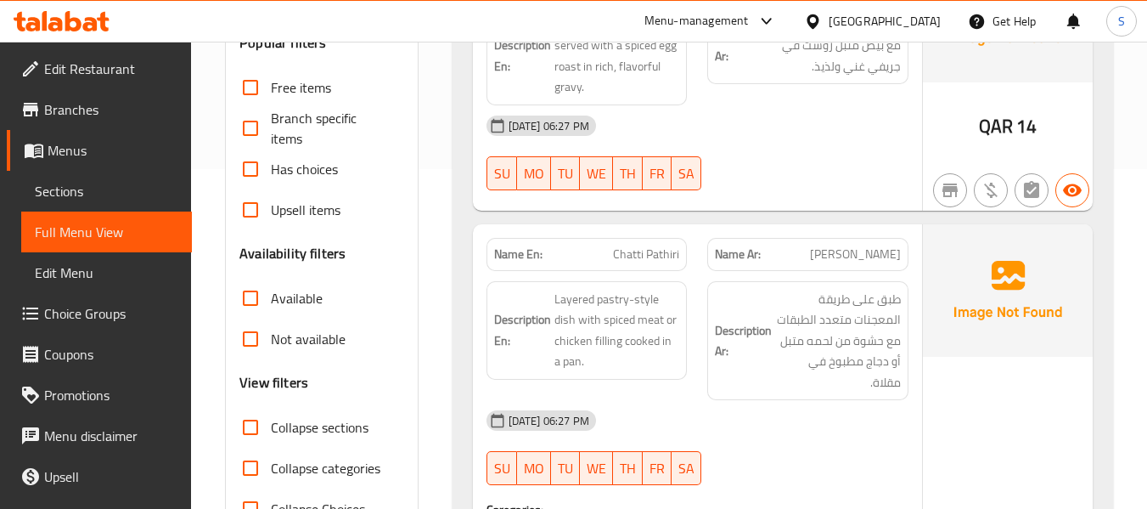
scroll to position [425, 0]
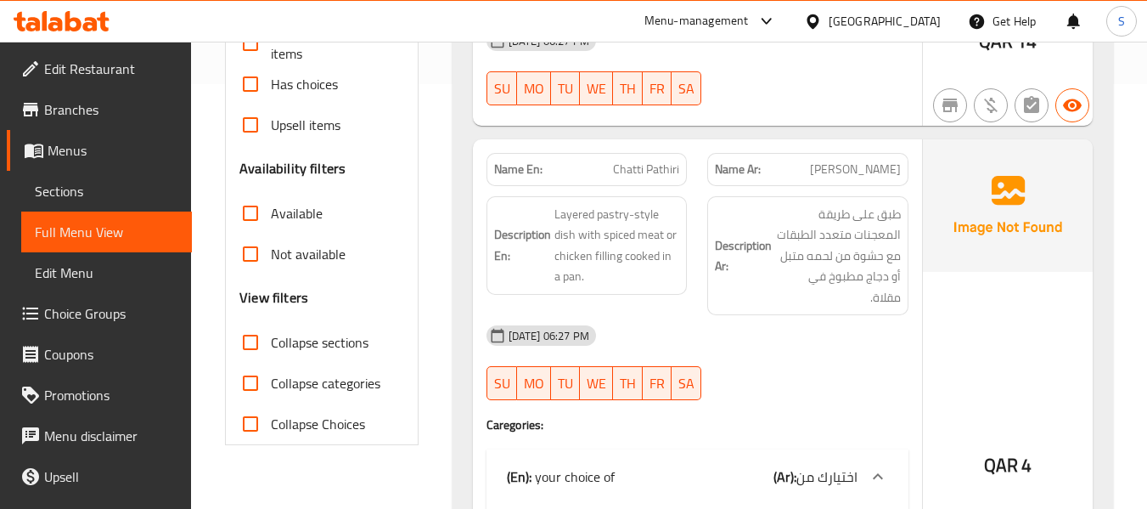
click at [335, 338] on span "Collapse sections" at bounding box center [320, 342] width 98 height 20
click at [271, 338] on input "Collapse sections" at bounding box center [250, 342] width 41 height 41
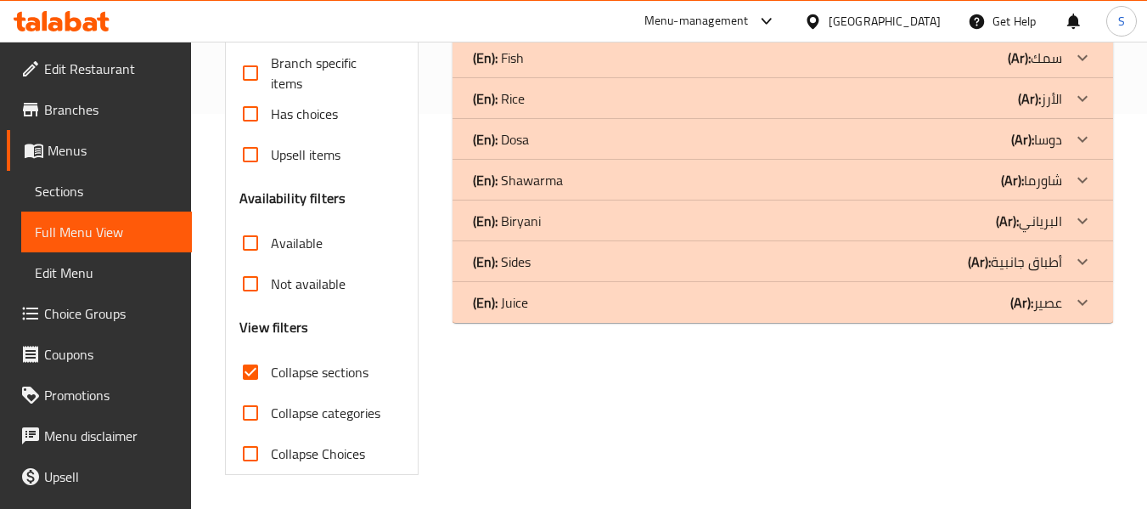
scroll to position [395, 0]
click at [290, 382] on span "Collapse sections" at bounding box center [320, 372] width 98 height 20
click at [271, 383] on input "Collapse sections" at bounding box center [250, 372] width 41 height 41
checkbox input "false"
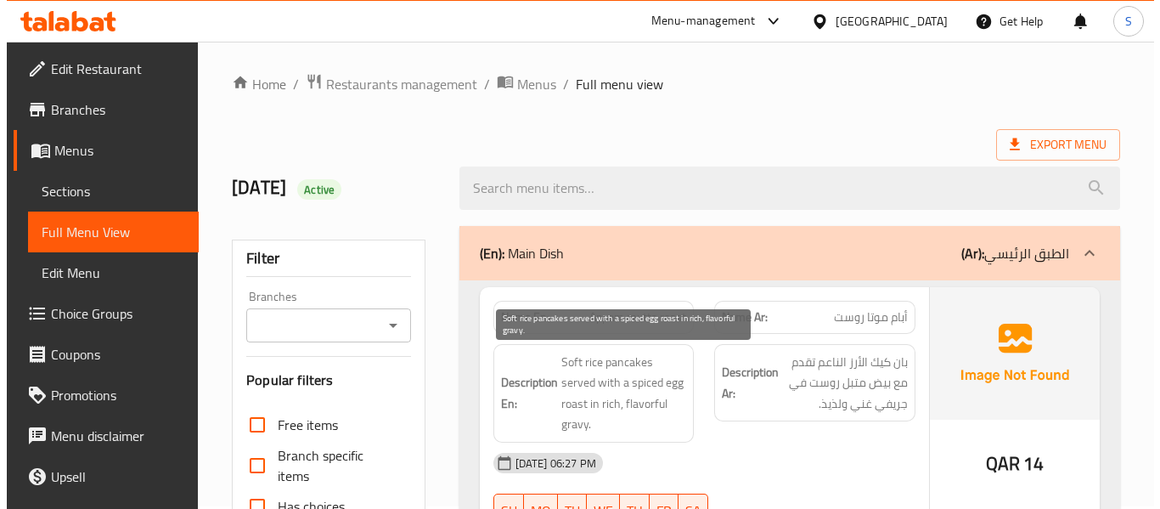
scroll to position [0, 0]
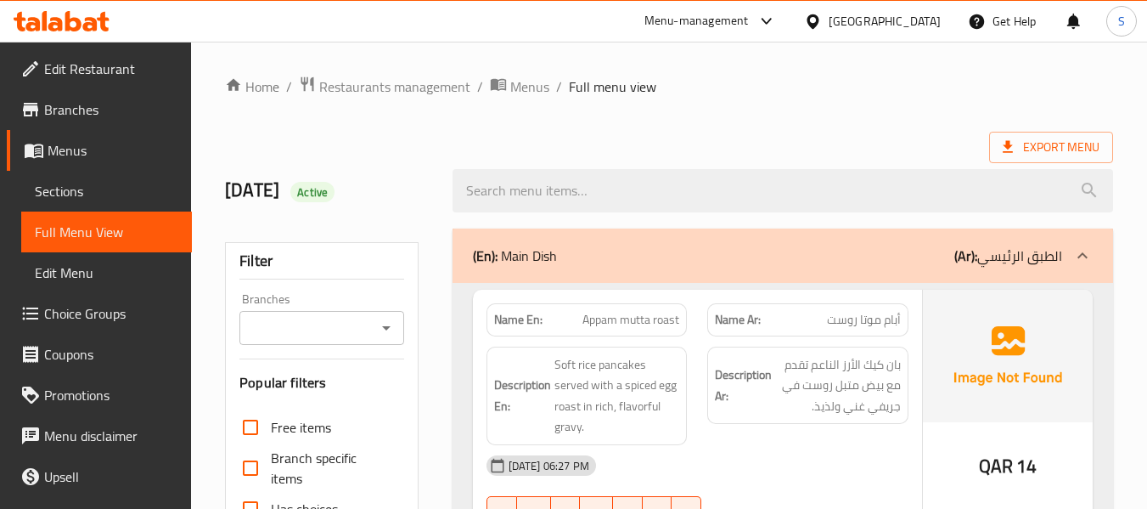
click at [678, 270] on div "(En): Main Dish (Ar): الطبق الرئيسي" at bounding box center [783, 255] width 661 height 54
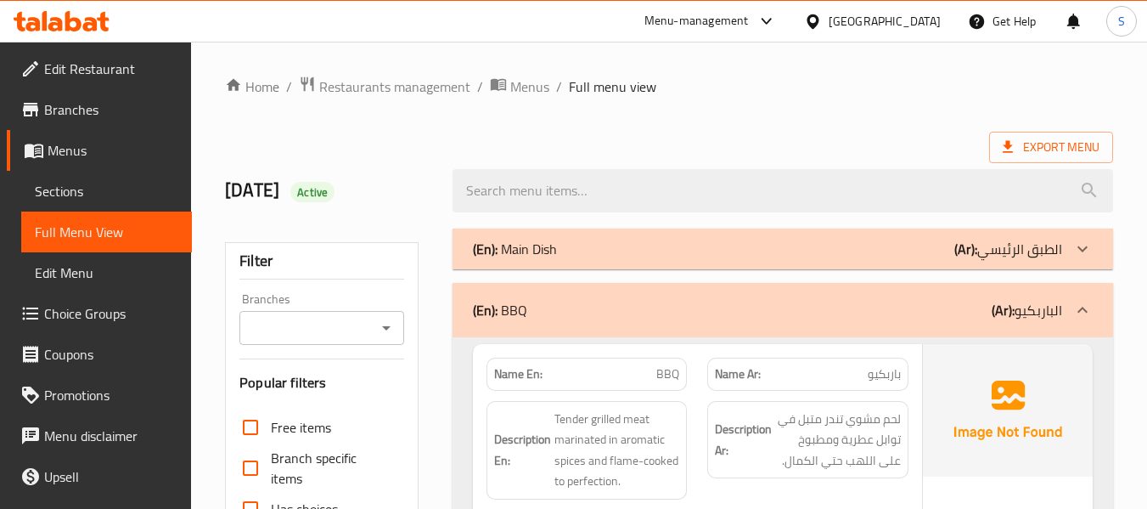
click at [601, 306] on div "(En): BBQ (Ar): الباربكيو" at bounding box center [767, 310] width 589 height 20
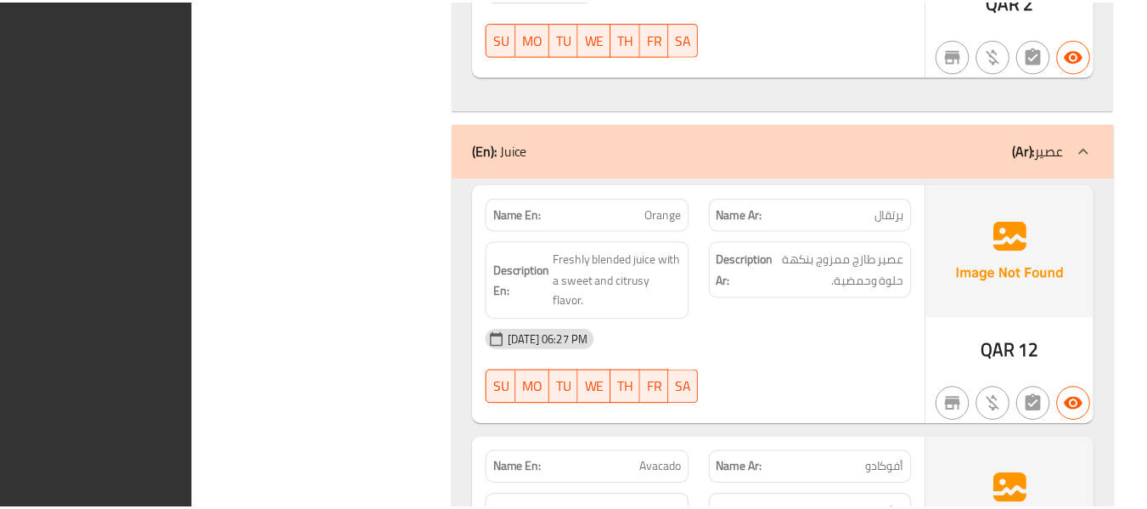
scroll to position [8982, 0]
